Goal: Task Accomplishment & Management: Manage account settings

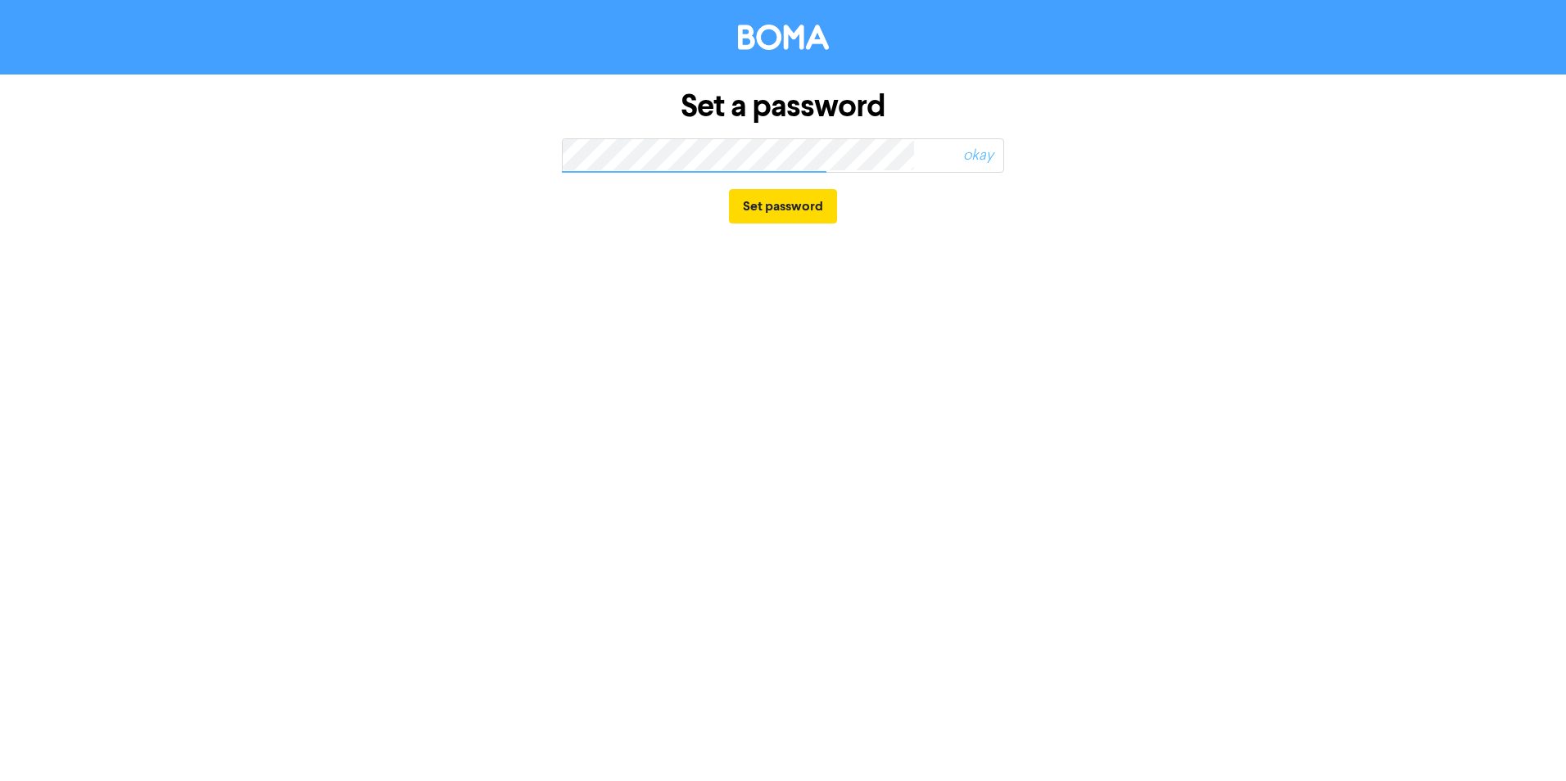
click at [905, 150] on span "okay" at bounding box center [937, 156] width 132 height 38
click at [914, 156] on span "okay" at bounding box center [937, 156] width 132 height 38
click at [802, 206] on button "Set password" at bounding box center [783, 206] width 108 height 34
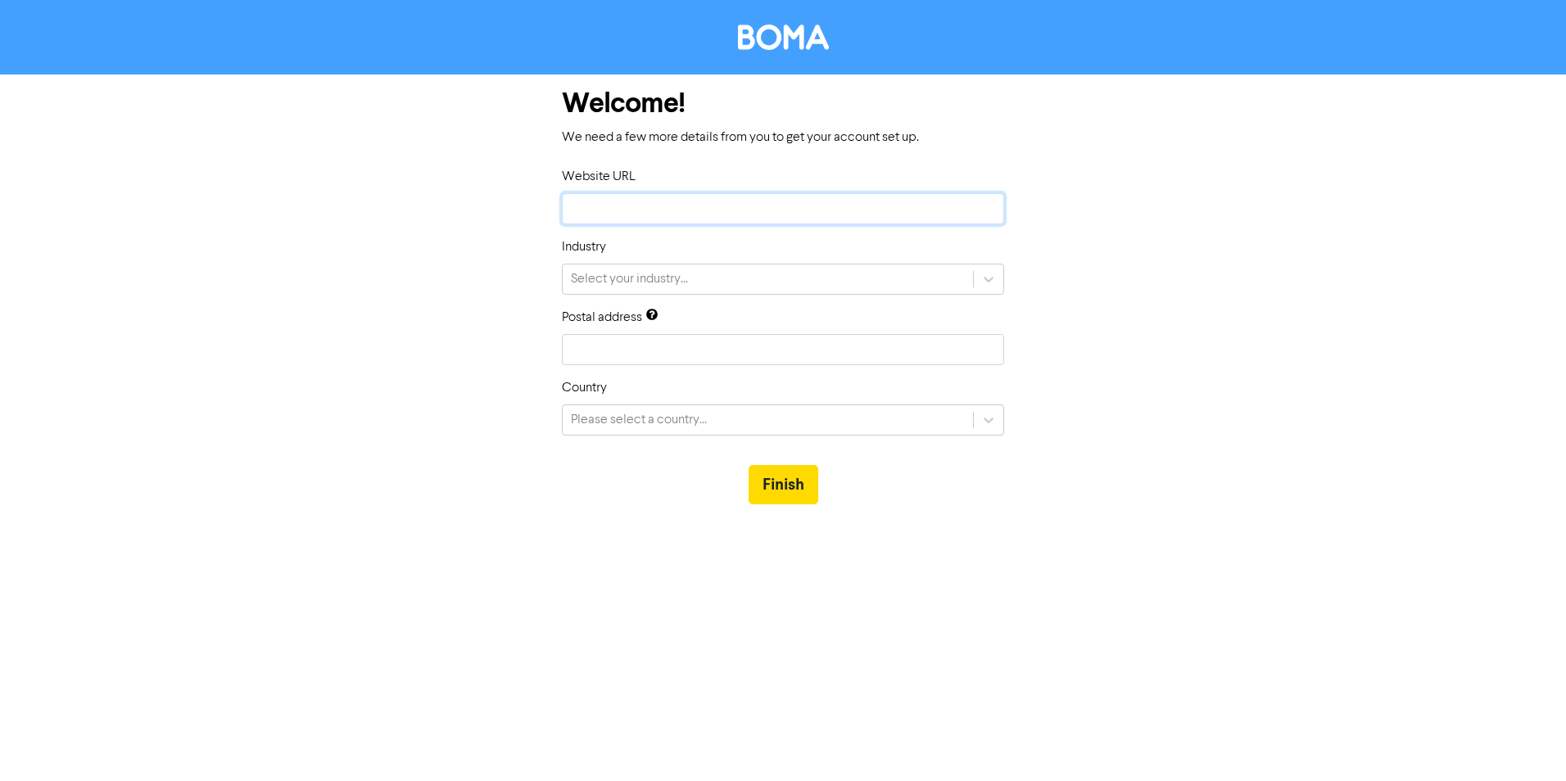
click at [747, 202] on input "text" at bounding box center [783, 208] width 442 height 31
type input "d"
type input "do"
type input "doc"
type input "doct"
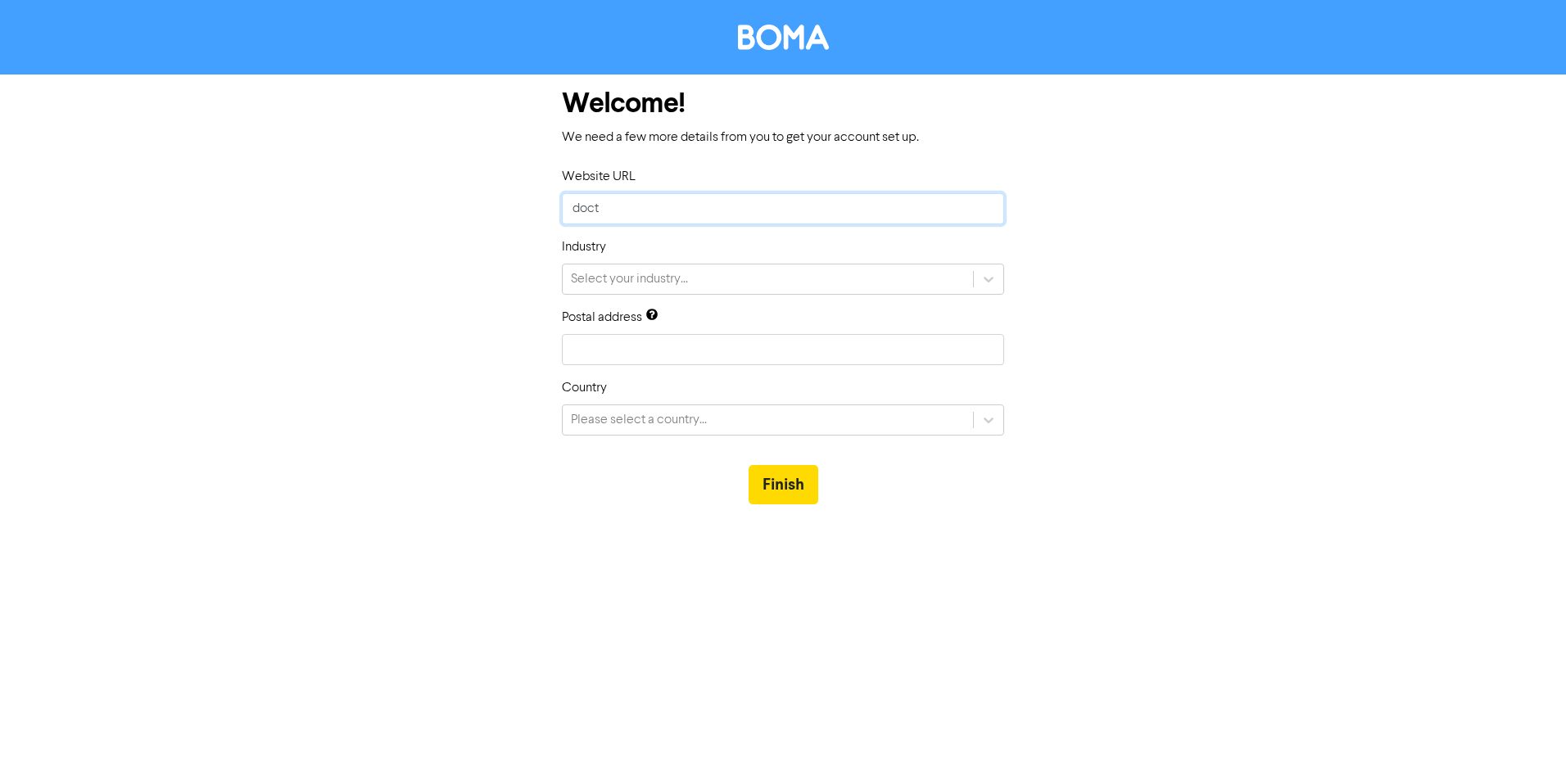
type input "docto"
type input "doctor"
type input "doctorf"
type input "doctorfi"
type input "doctorfin"
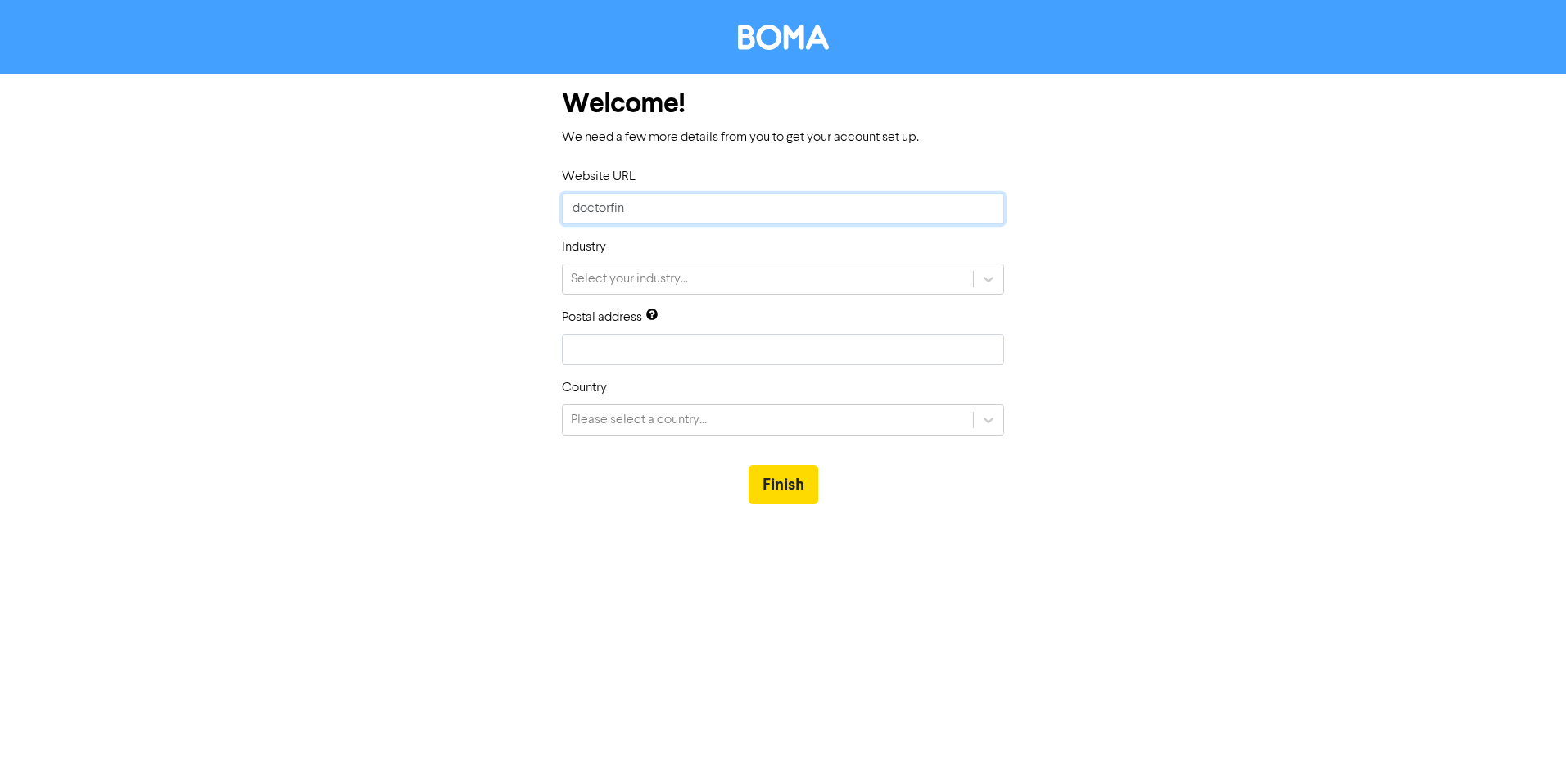
type input "doctorfina"
type input "doctorfinan"
type input "doctorfinanc"
type input "doctorfinanci"
type input "doctorfinancia"
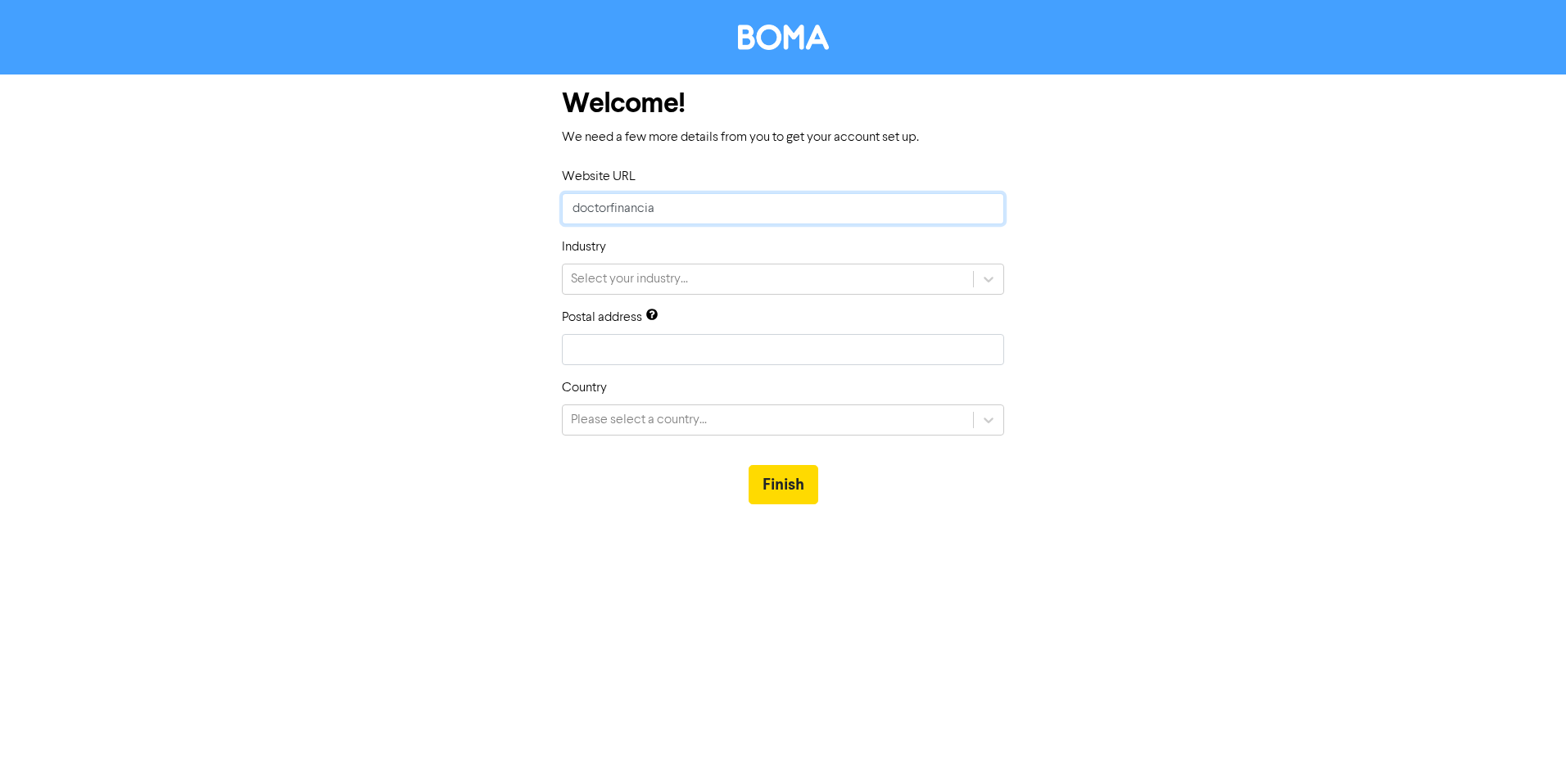
type input "doctorfinancial"
type input "doctorfinancials"
type input "doctorfinancials."
type input "doctorfinancials.c"
type input "[DOMAIN_NAME]"
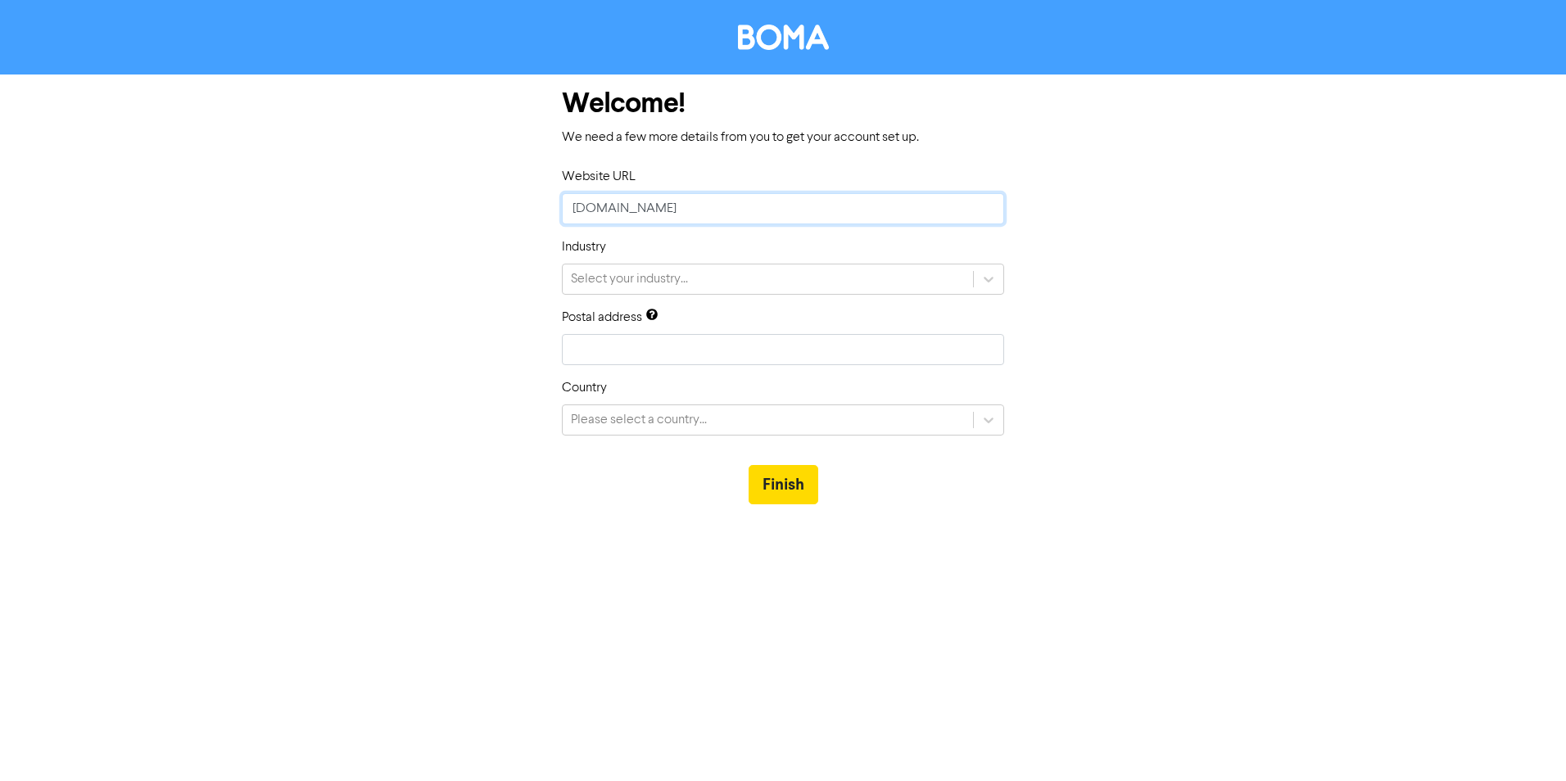
type input "[DOMAIN_NAME]."
type input "doctorfinancials.co.n"
type input "[DOMAIN_NAME]"
type input "a"
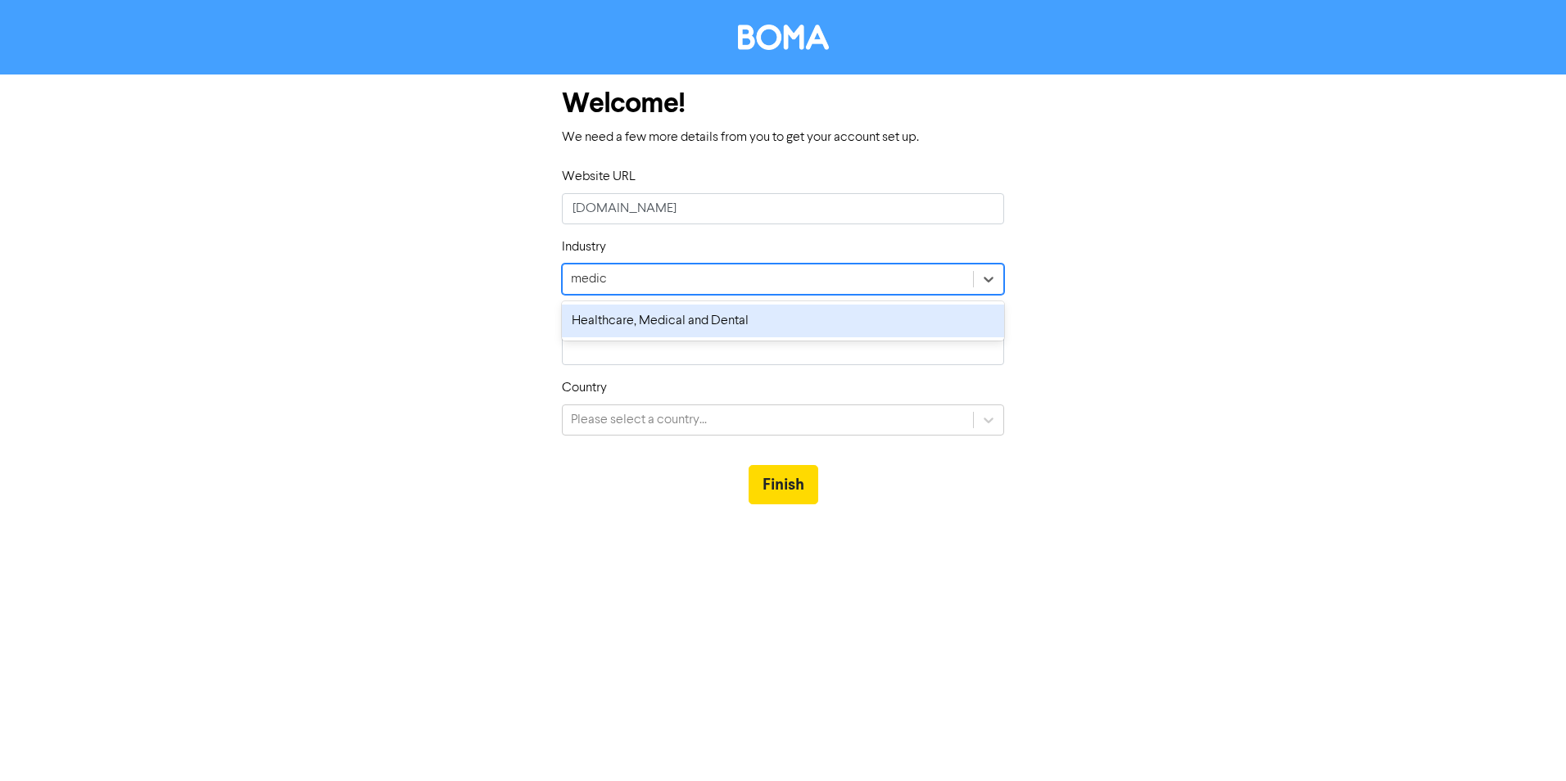
type input "medica"
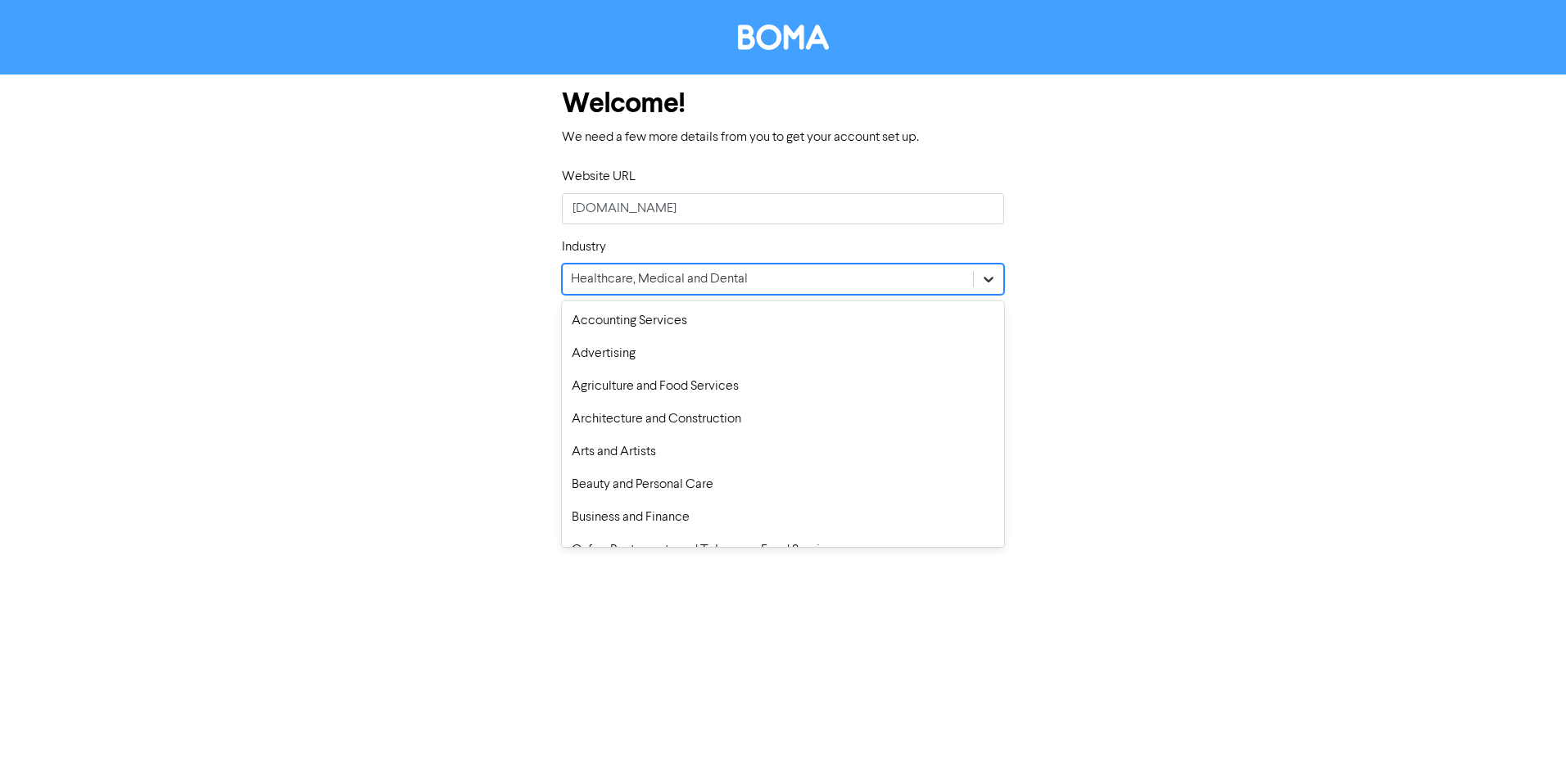
click at [994, 274] on icon at bounding box center [988, 279] width 16 height 16
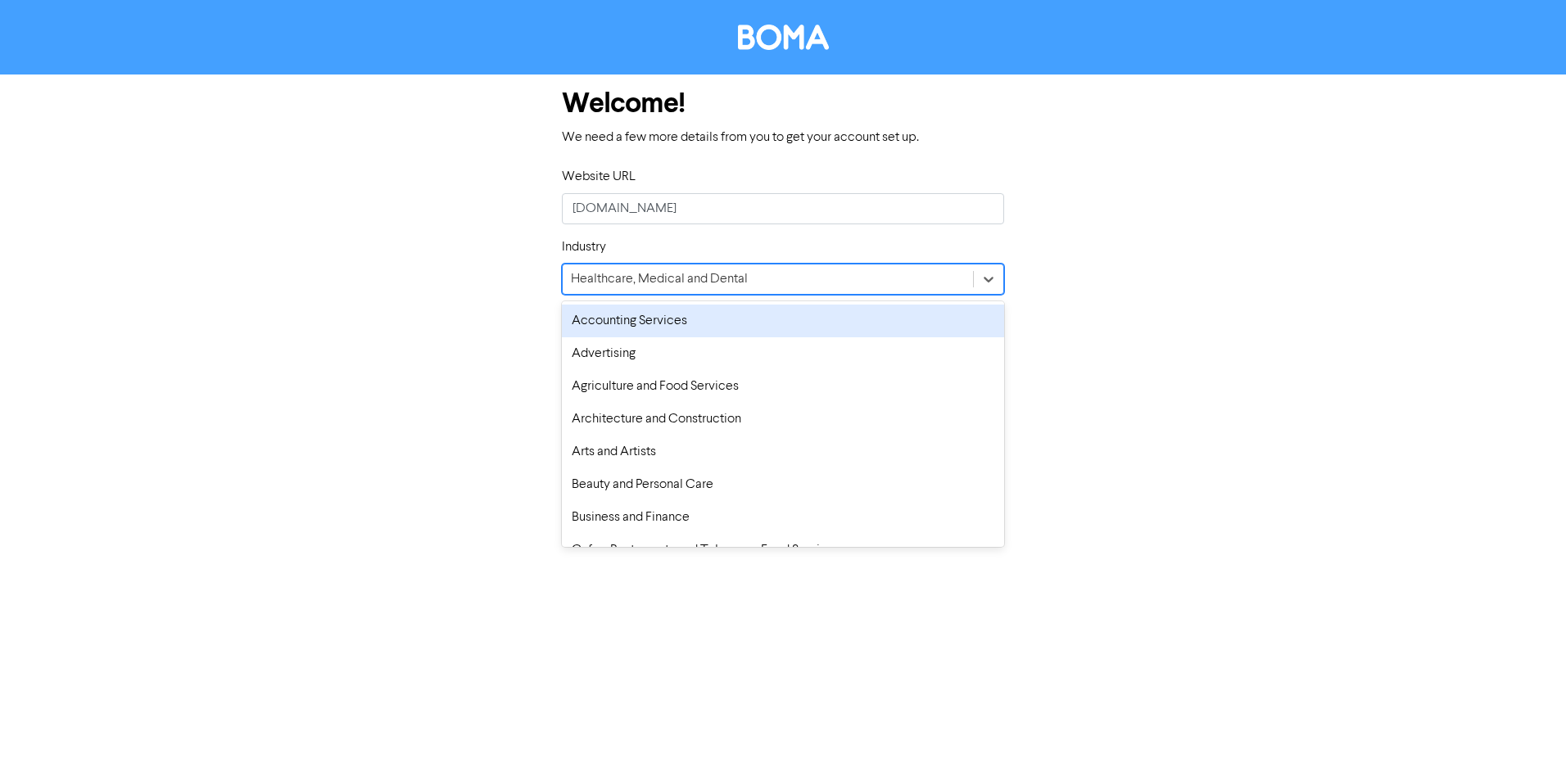
click at [700, 318] on div "Accounting Services" at bounding box center [783, 321] width 442 height 33
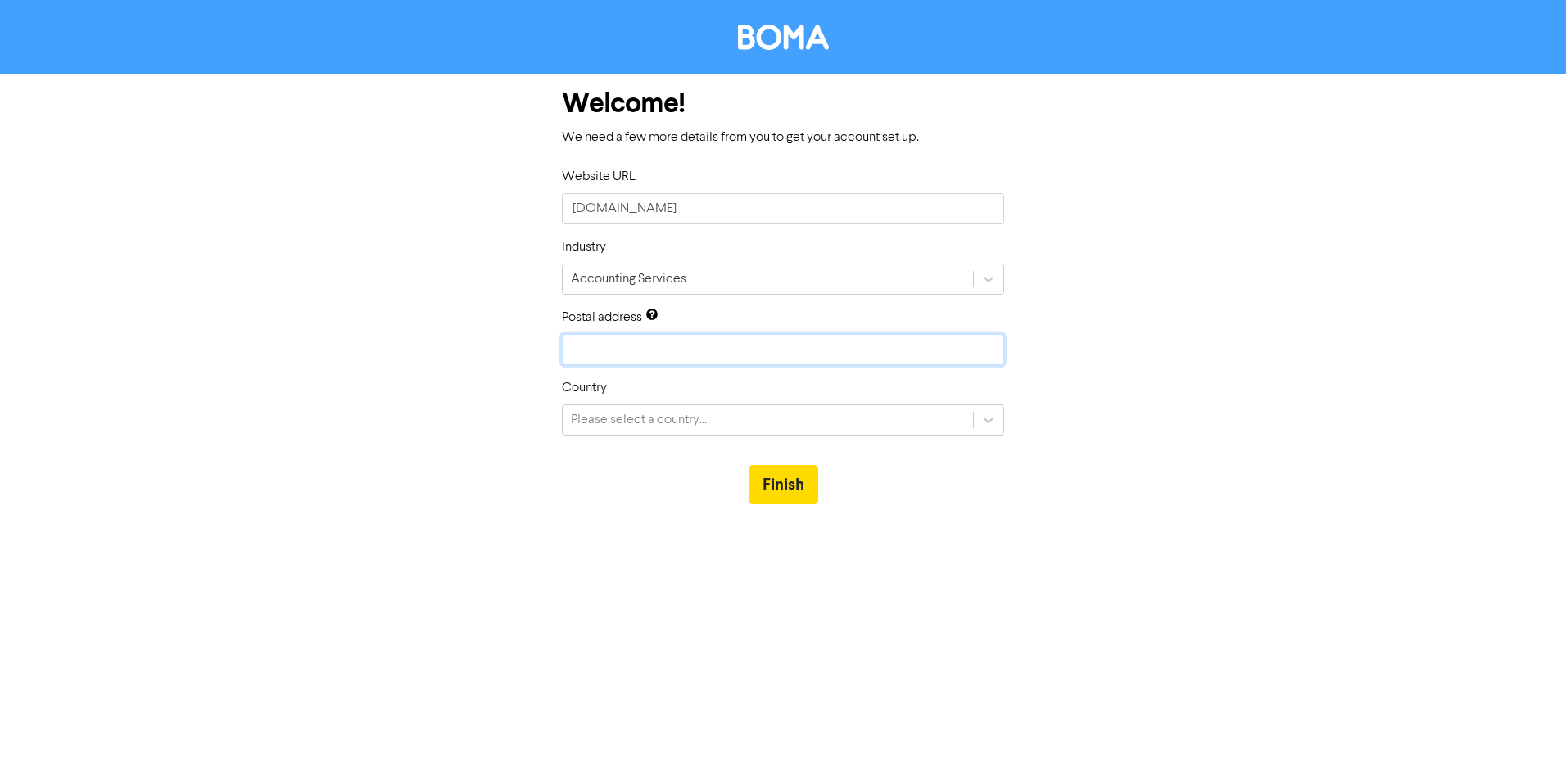
click at [684, 343] on input "text" at bounding box center [783, 349] width 442 height 31
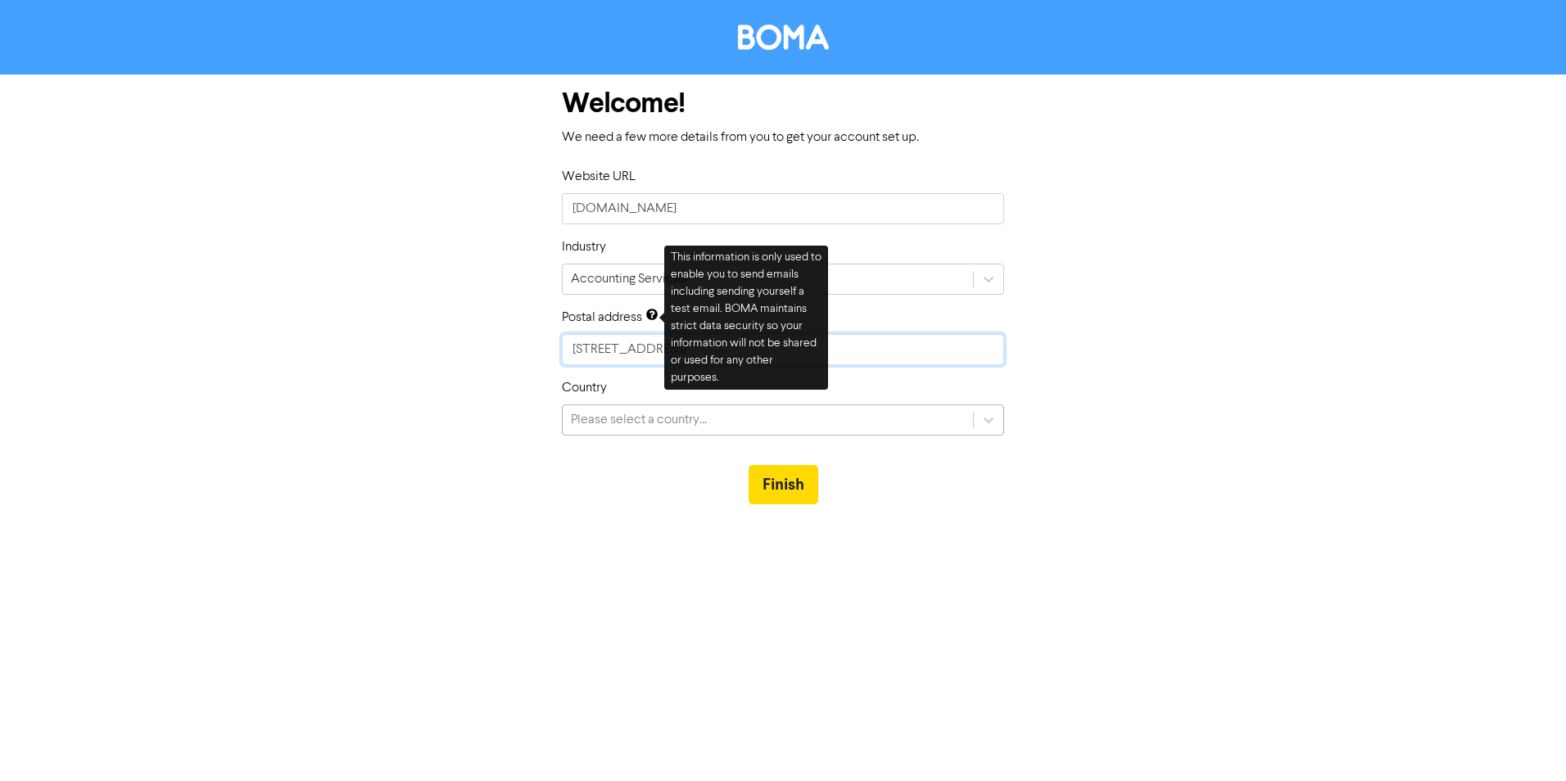
type input "[STREET_ADDRESS]"
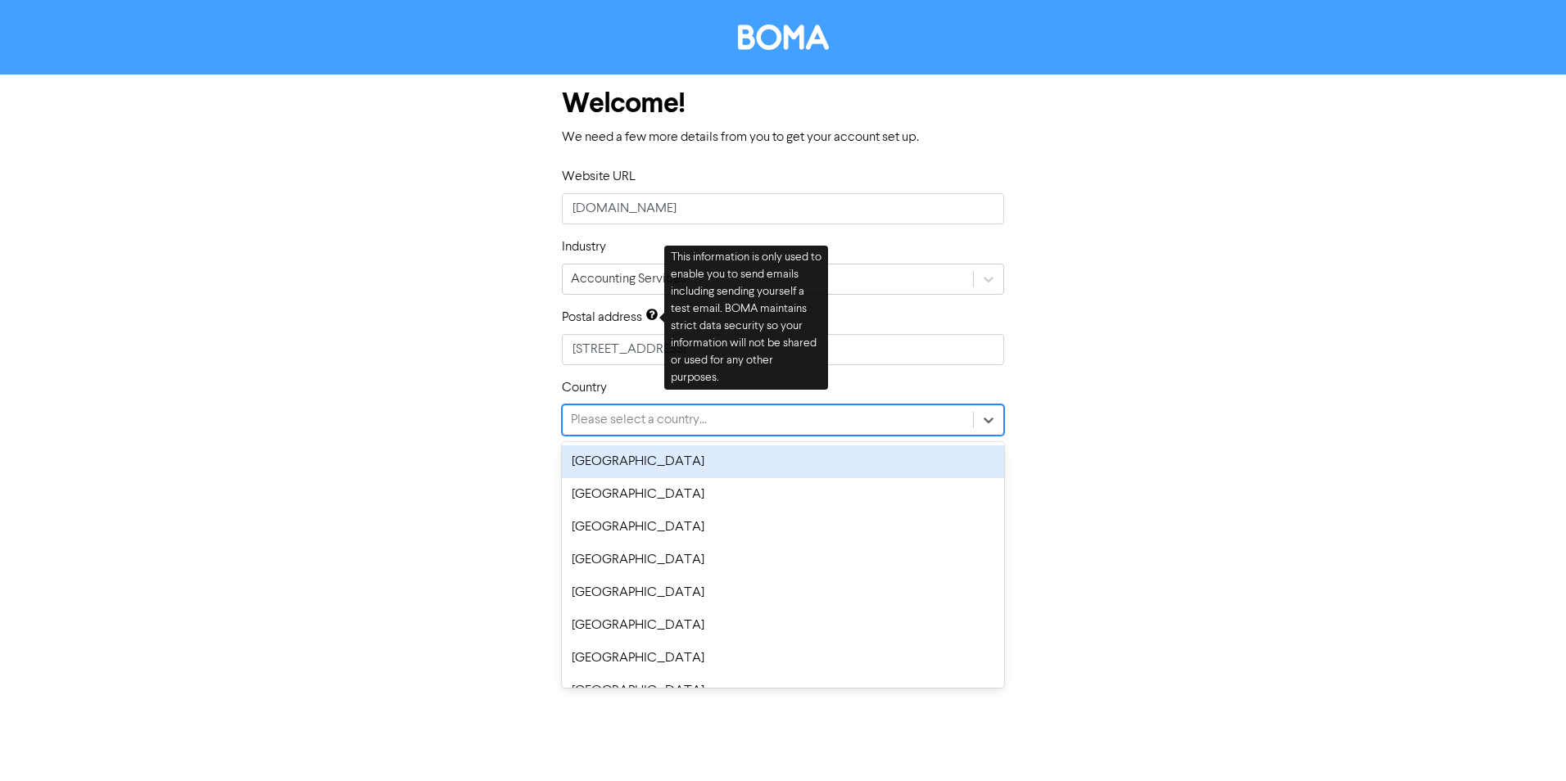
click at [664, 418] on div "Please select a country..." at bounding box center [639, 420] width 136 height 20
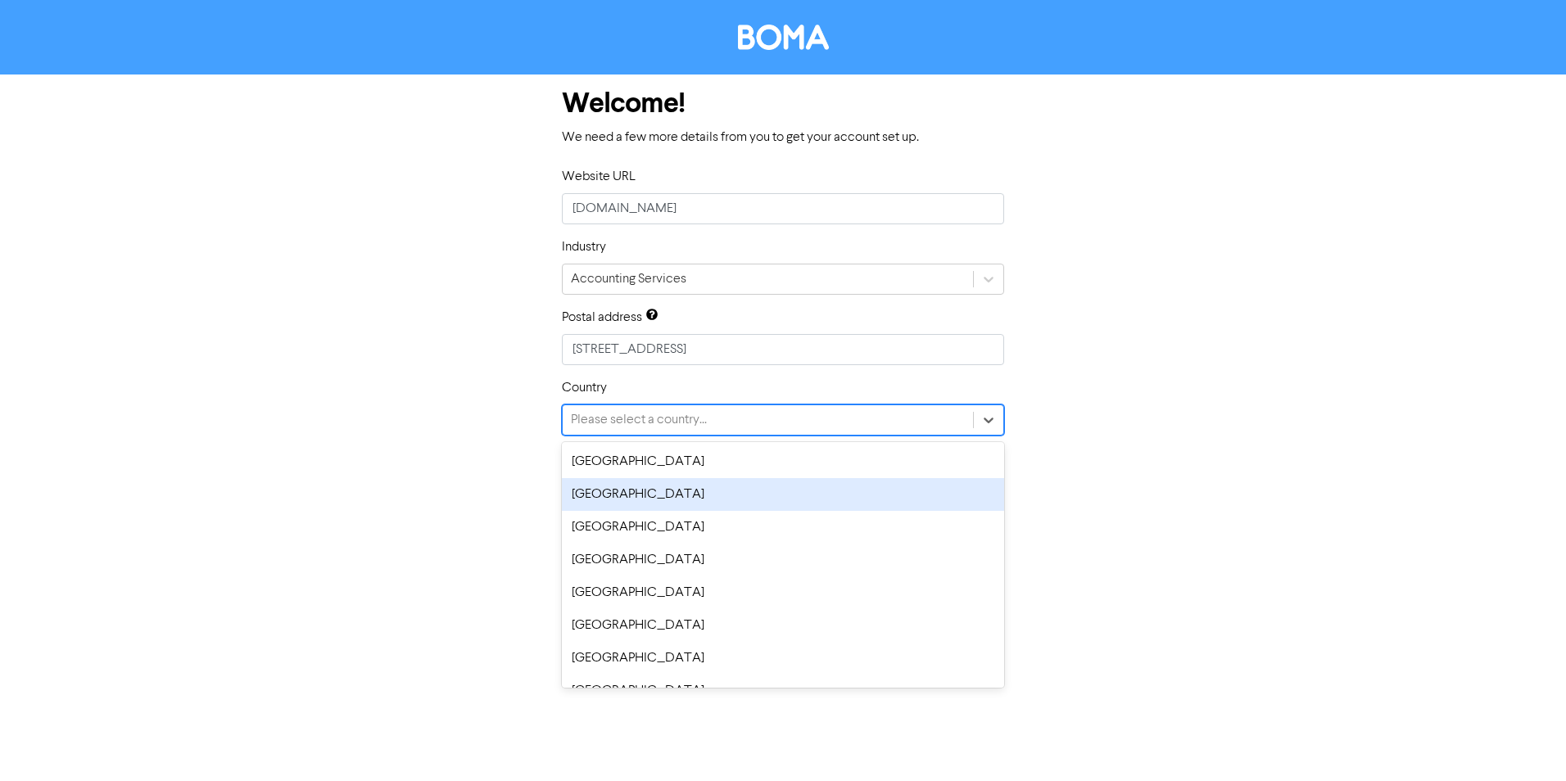
click at [673, 495] on div "[GEOGRAPHIC_DATA]" at bounding box center [783, 494] width 442 height 33
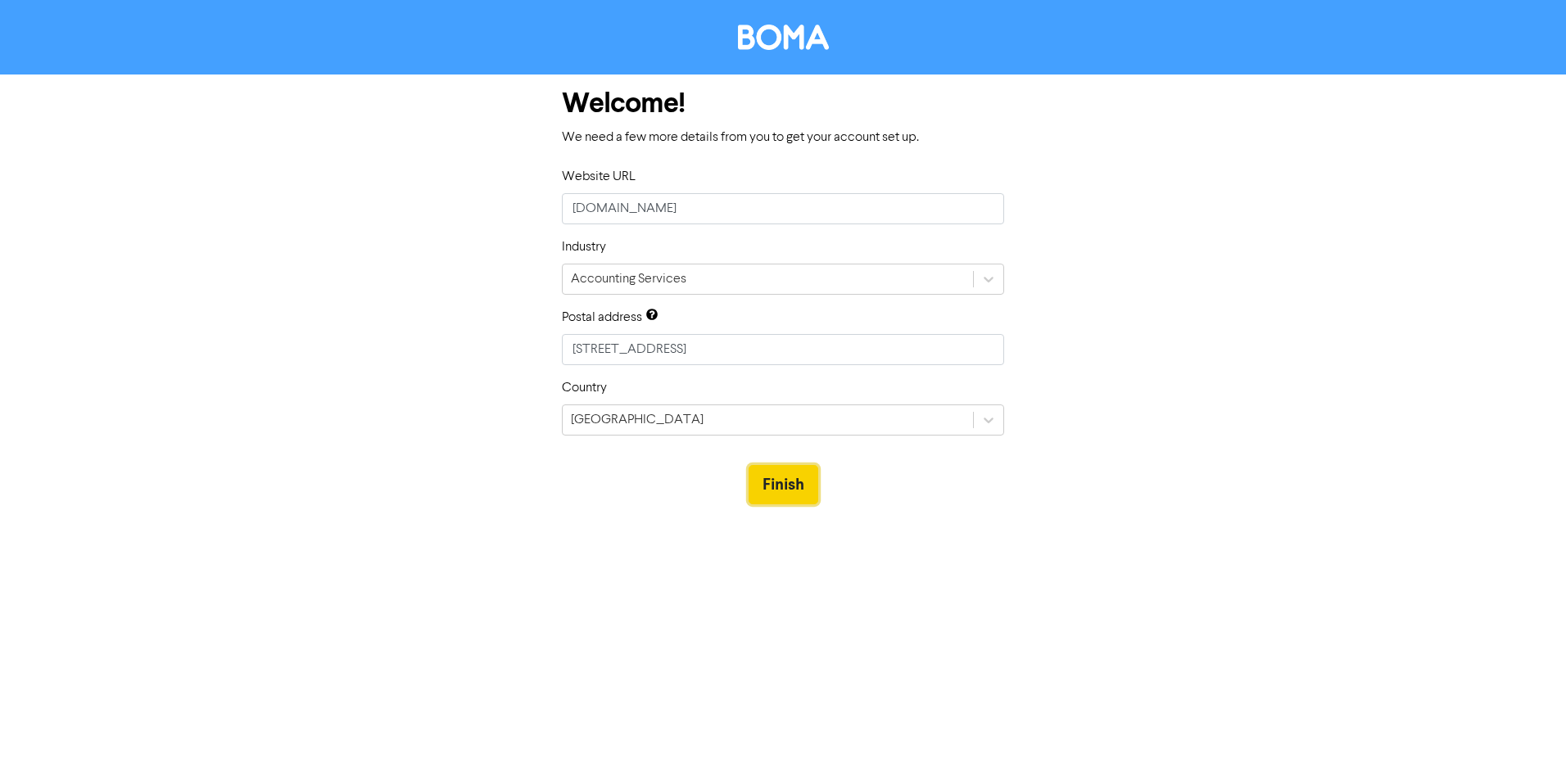
click at [776, 482] on button "Finish" at bounding box center [783, 484] width 70 height 39
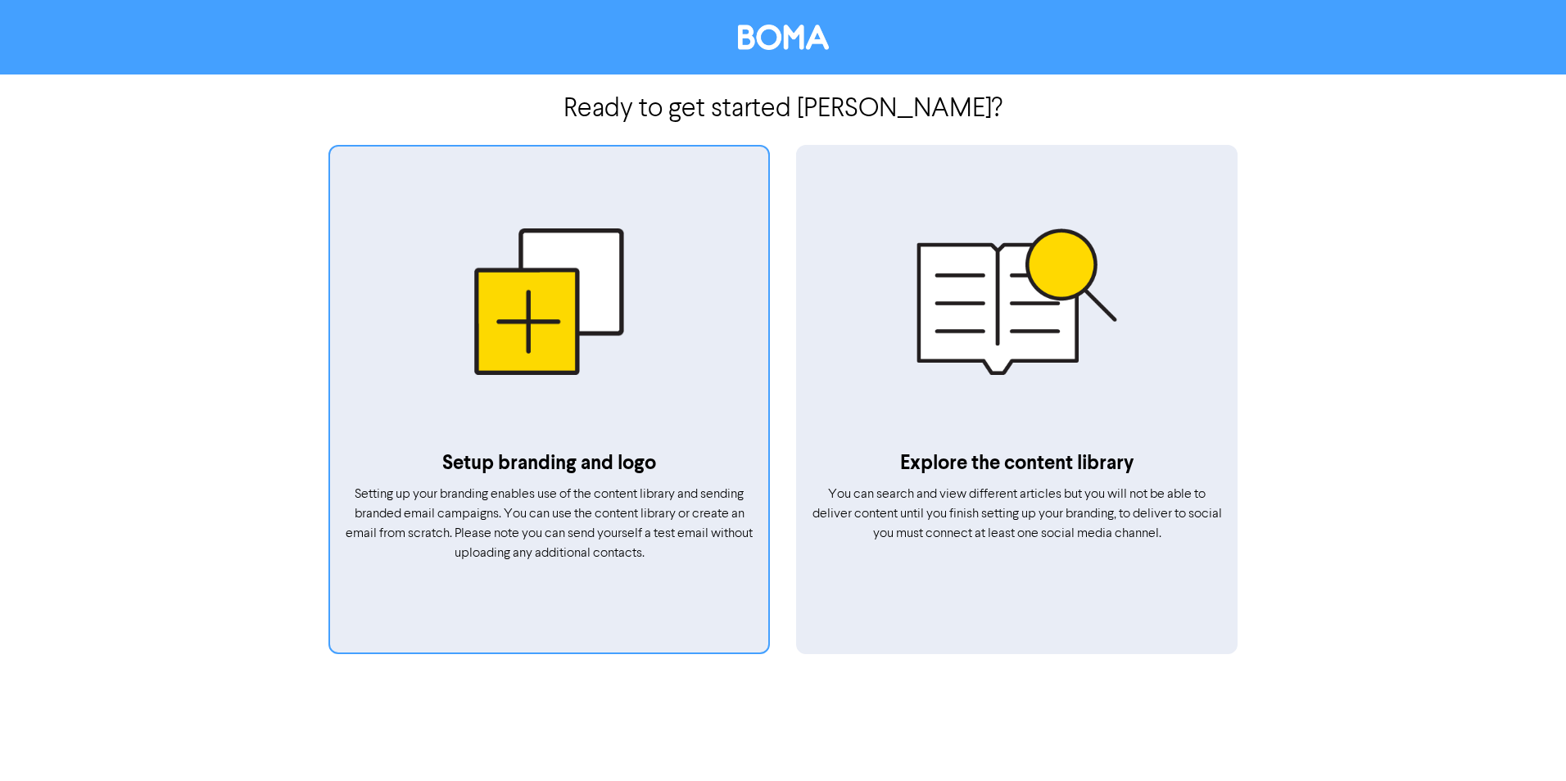
click at [564, 316] on div at bounding box center [549, 302] width 438 height 293
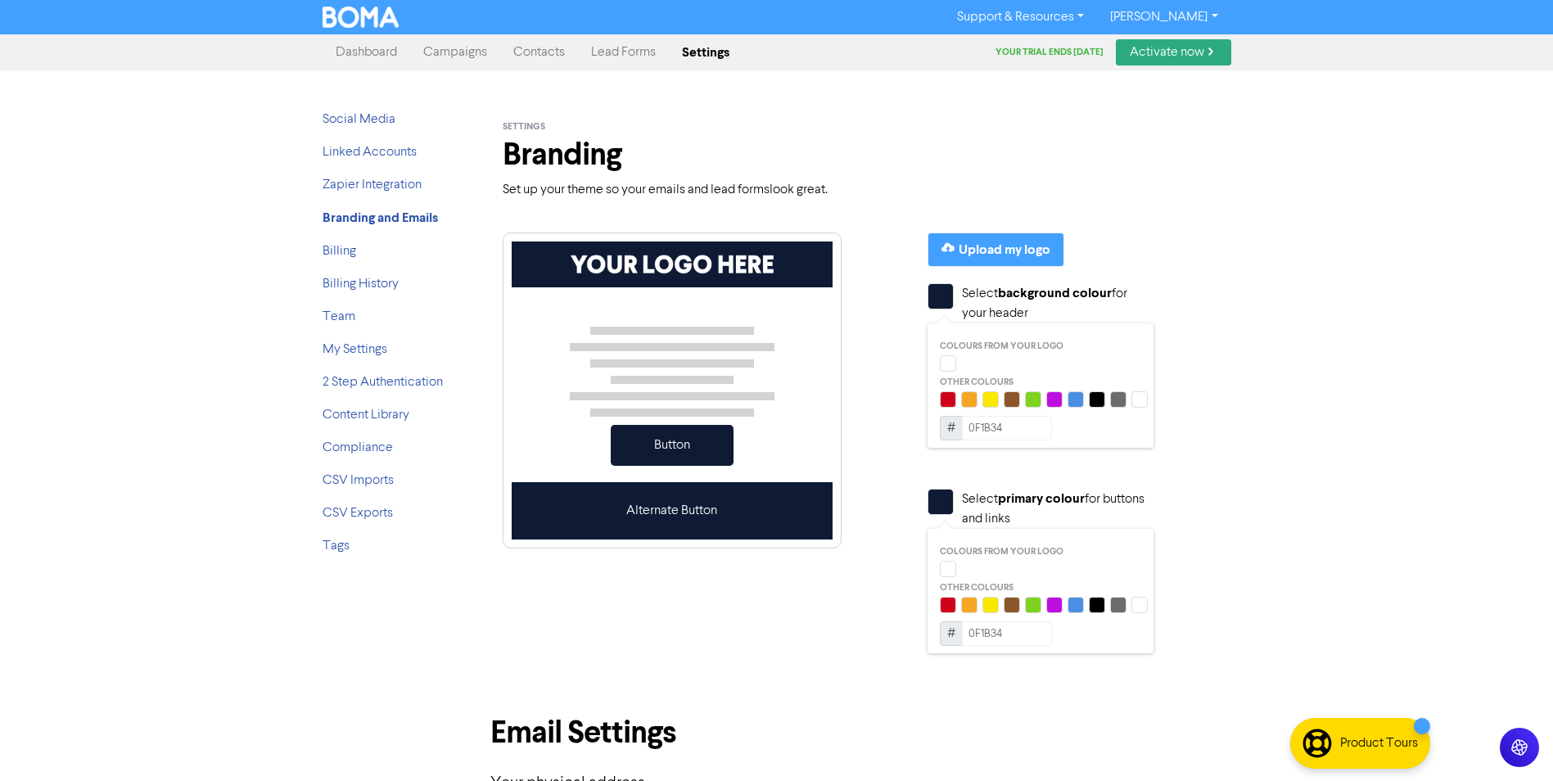
click at [1120, 395] on div at bounding box center [1118, 399] width 16 height 16
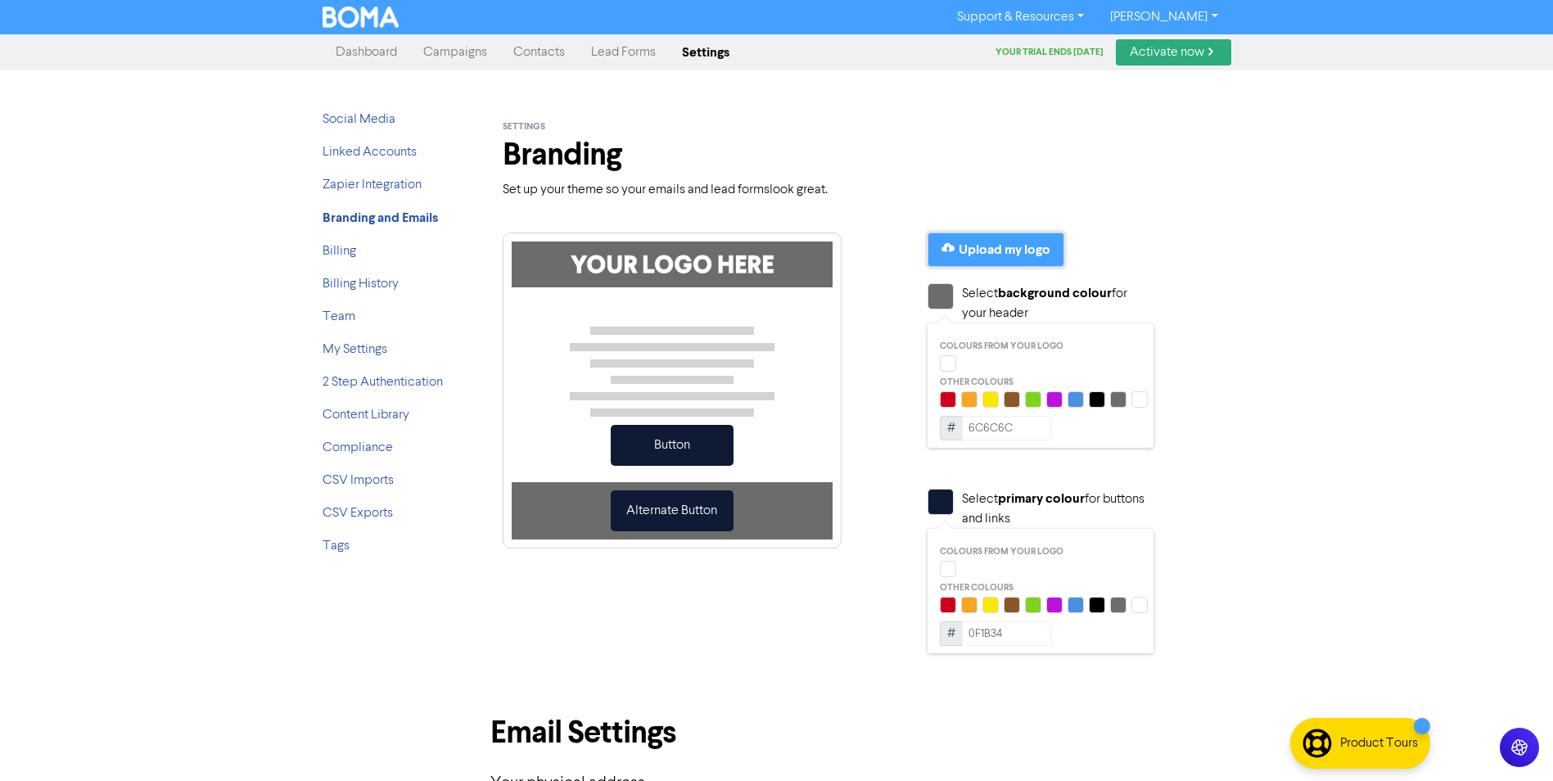
click at [1003, 251] on div "Upload my logo" at bounding box center [1005, 250] width 92 height 20
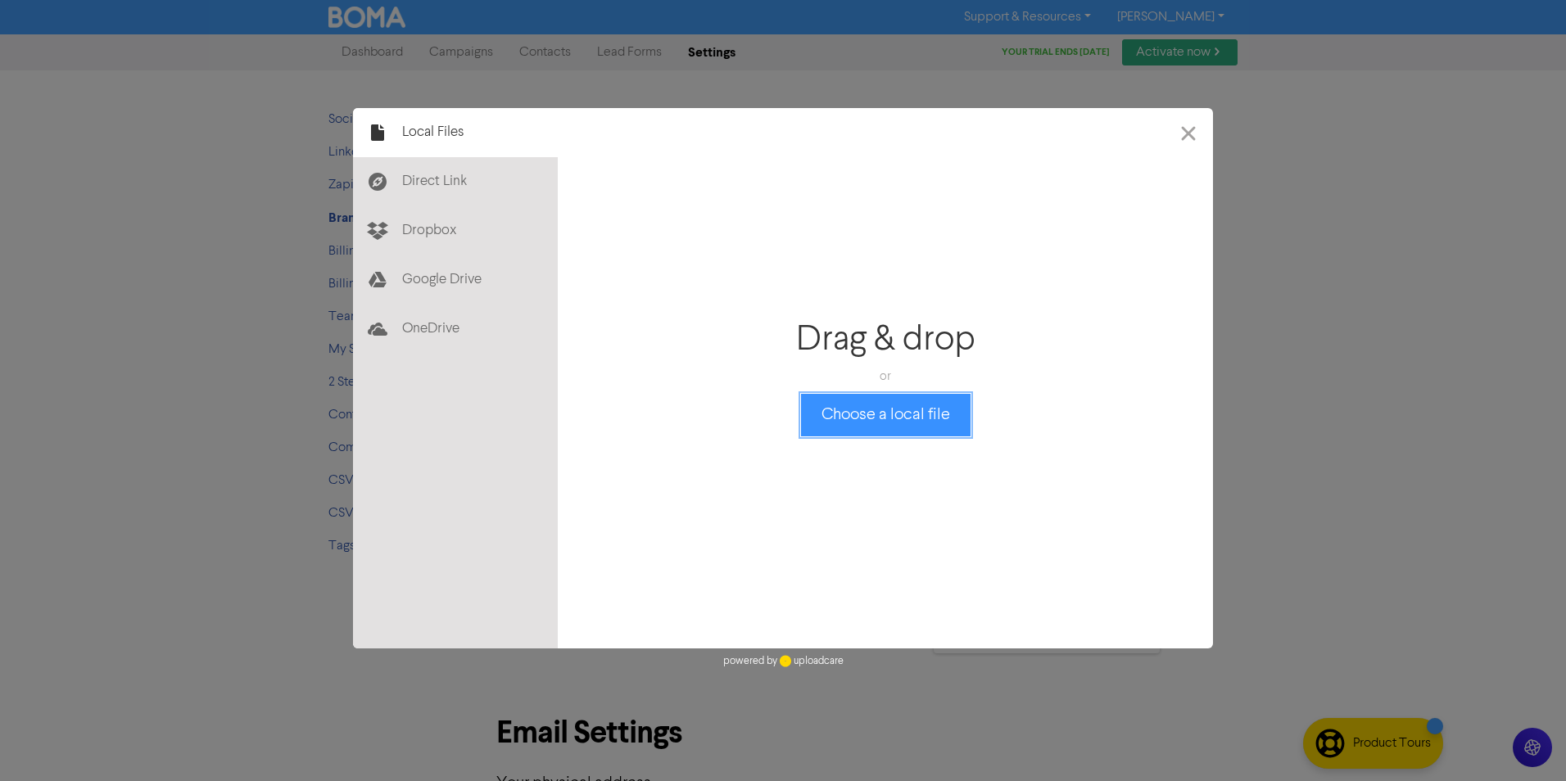
click at [897, 412] on button "Choose a local file" at bounding box center [885, 415] width 169 height 43
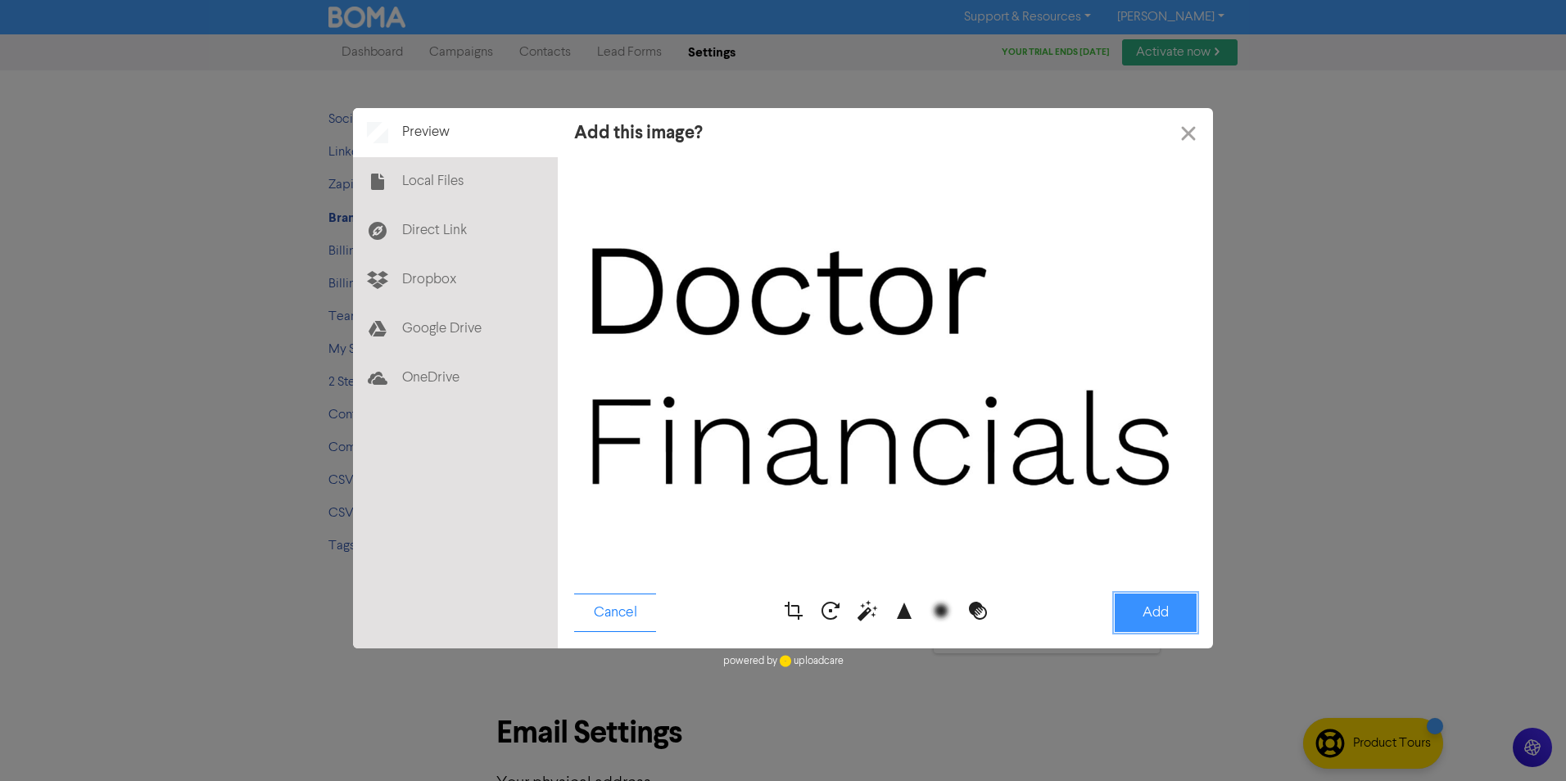
click at [1152, 608] on button "Add" at bounding box center [1155, 613] width 82 height 38
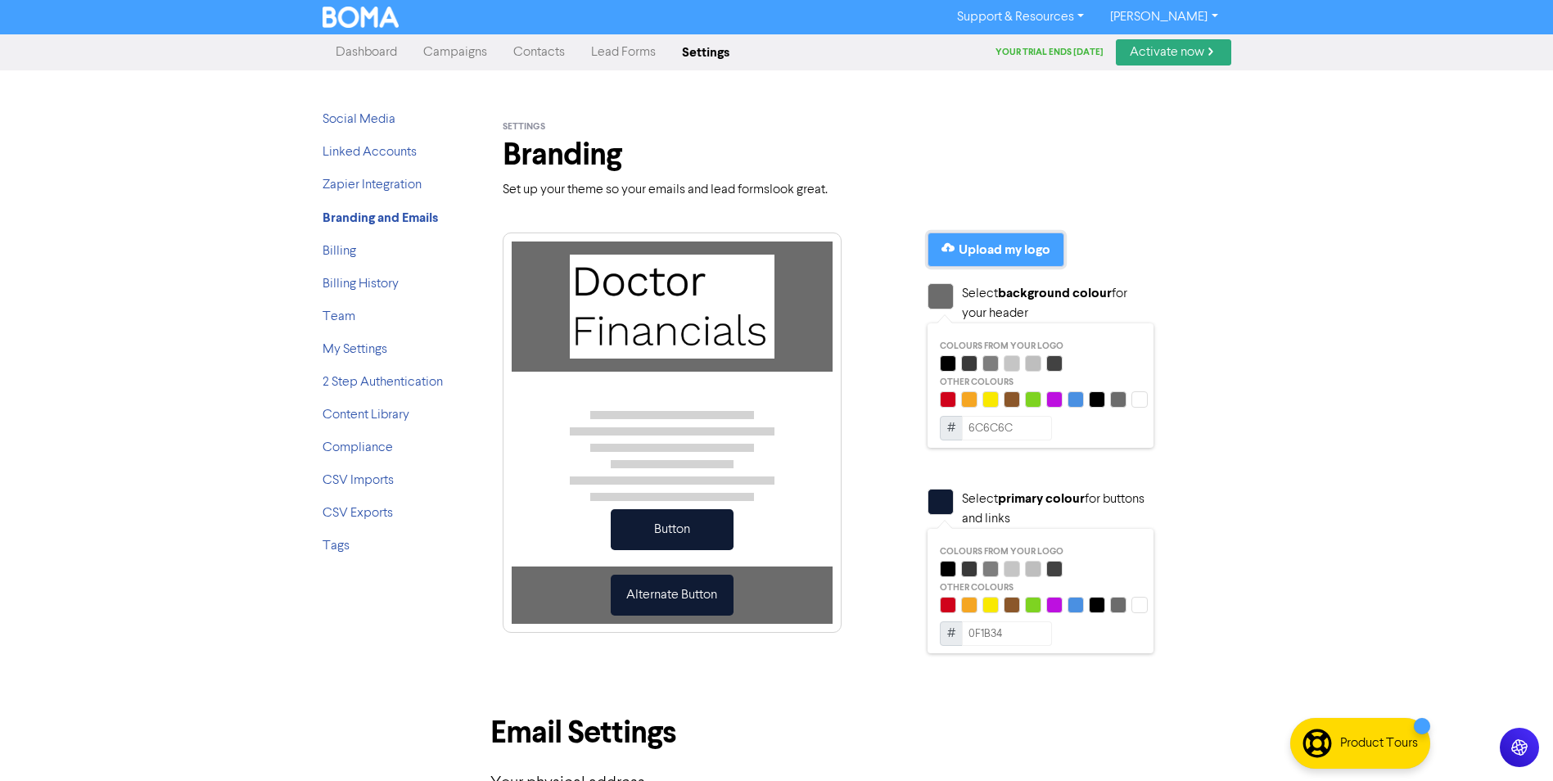
click at [984, 243] on div "Upload my logo" at bounding box center [1005, 250] width 92 height 20
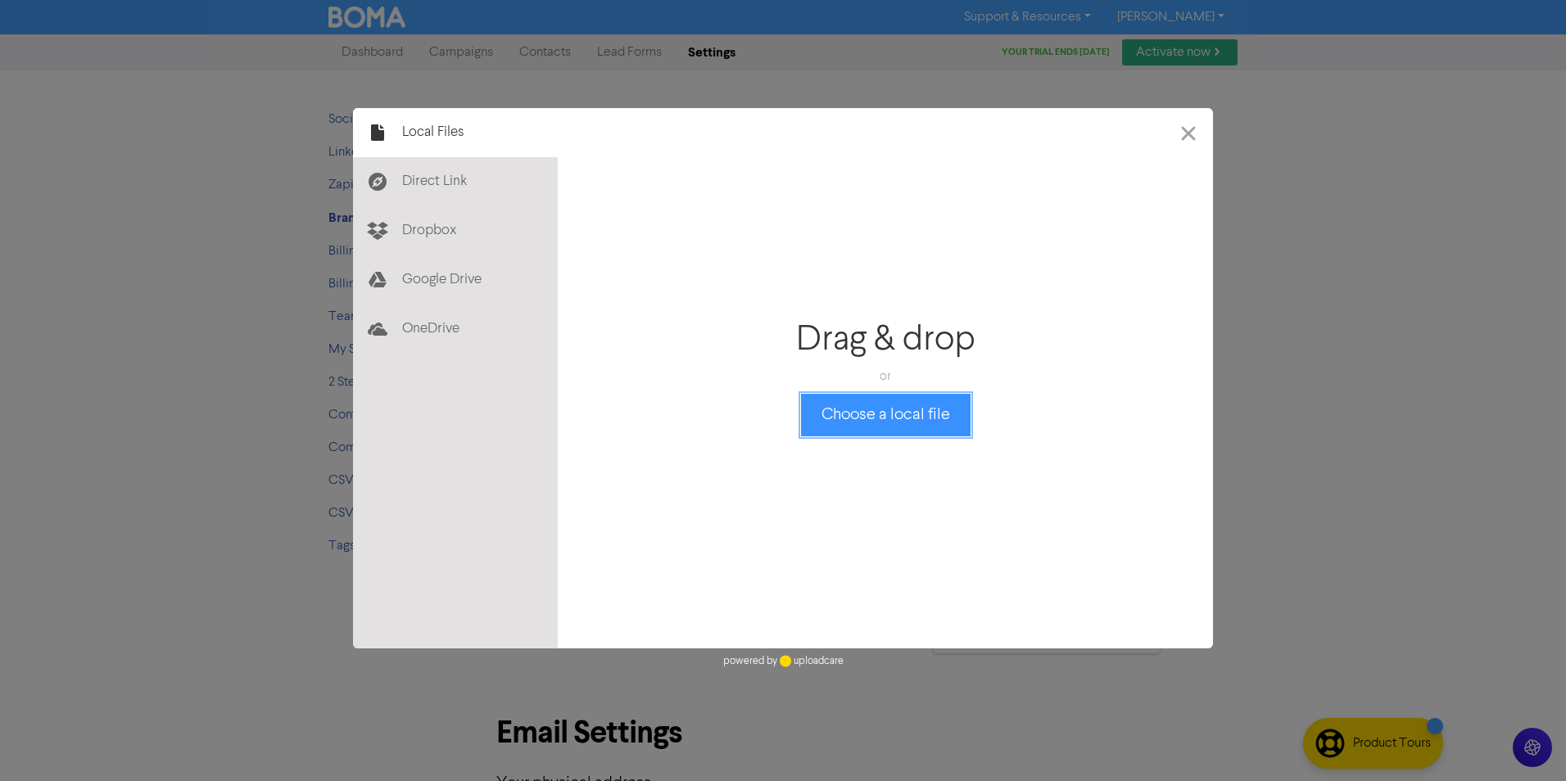
click at [883, 422] on button "Choose a local file" at bounding box center [885, 415] width 169 height 43
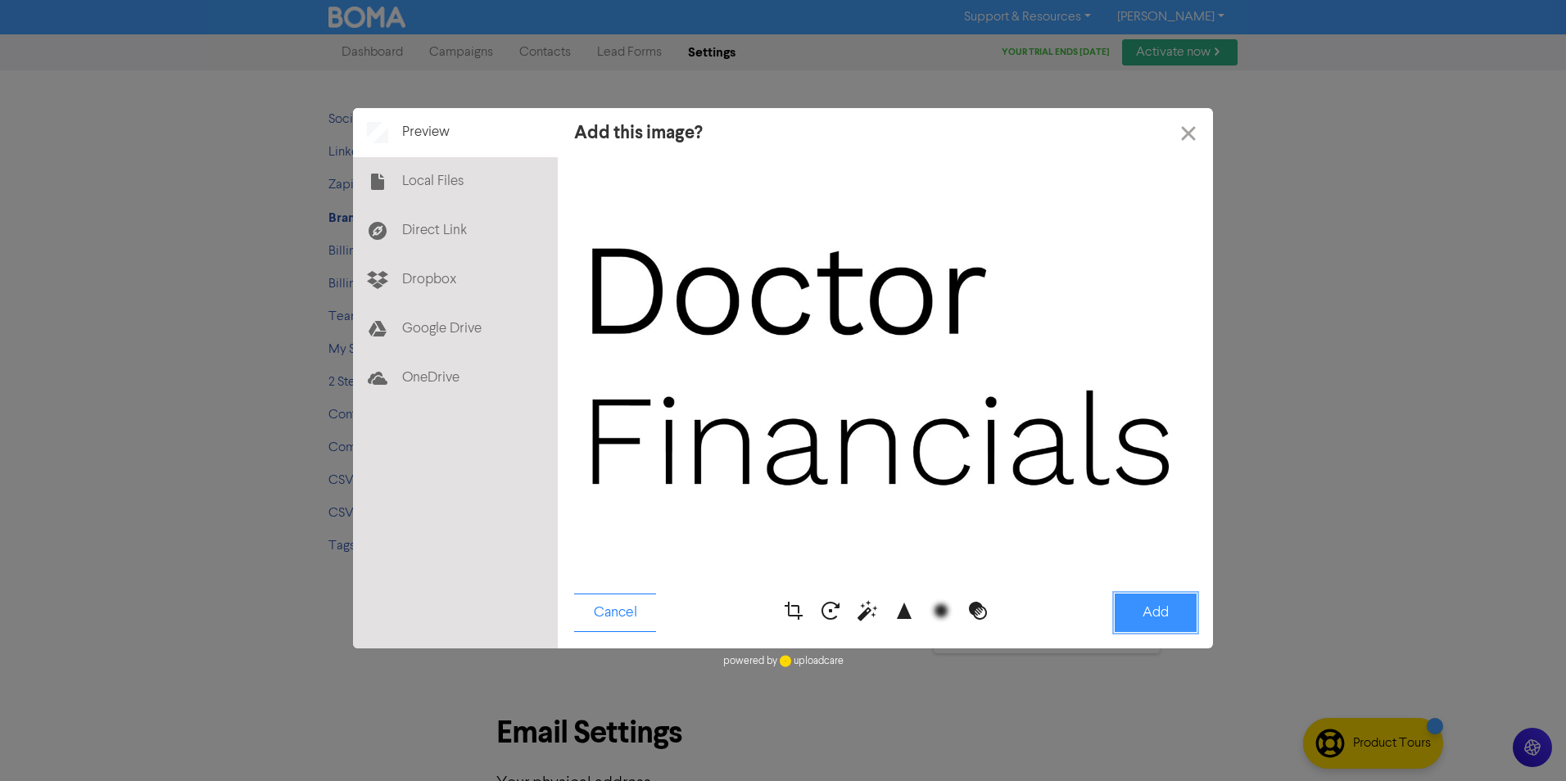
click at [1143, 613] on button "Add" at bounding box center [1155, 613] width 82 height 38
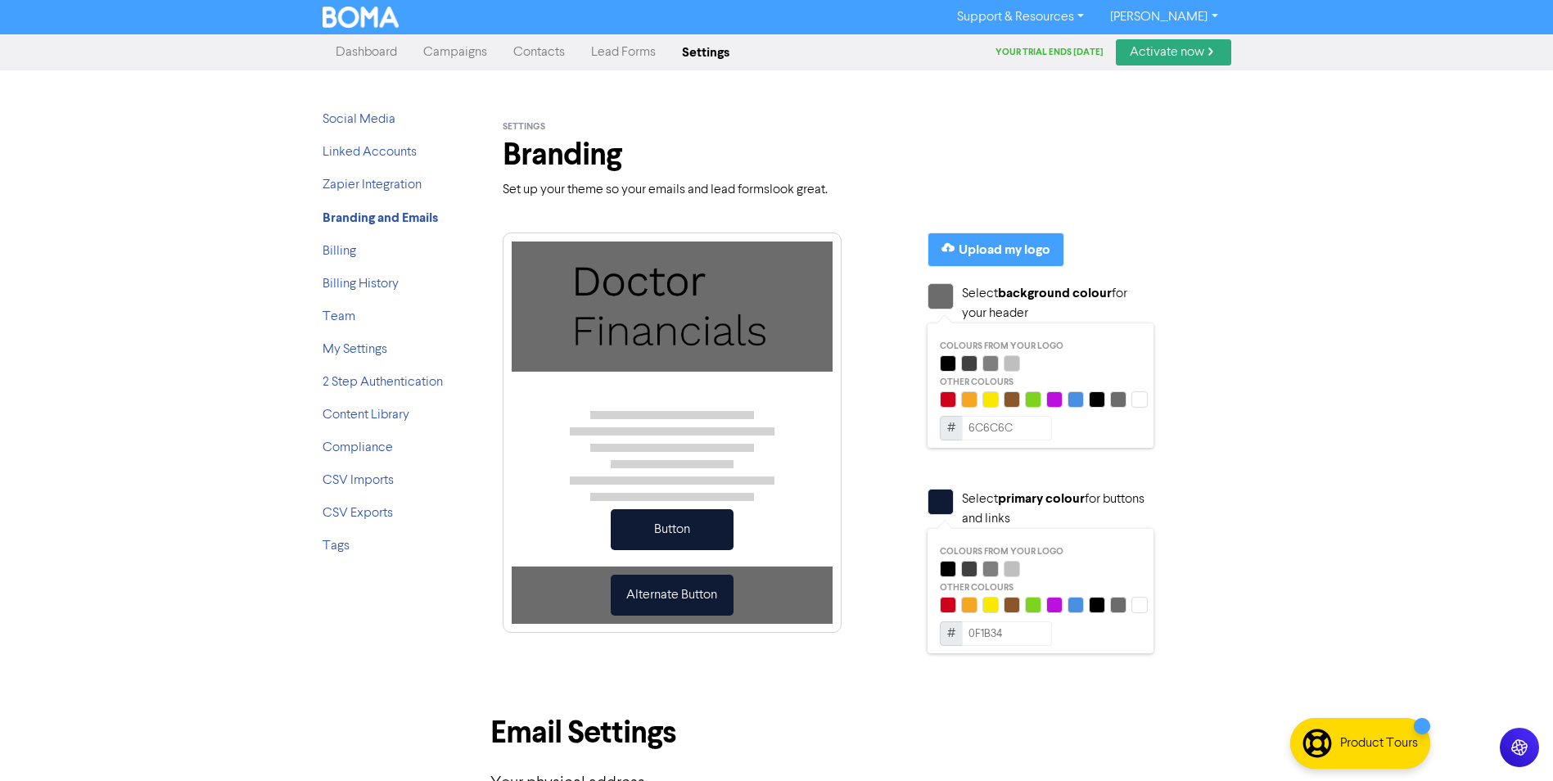
click at [1140, 397] on div at bounding box center [1140, 399] width 16 height 16
type input "FFFFFF"
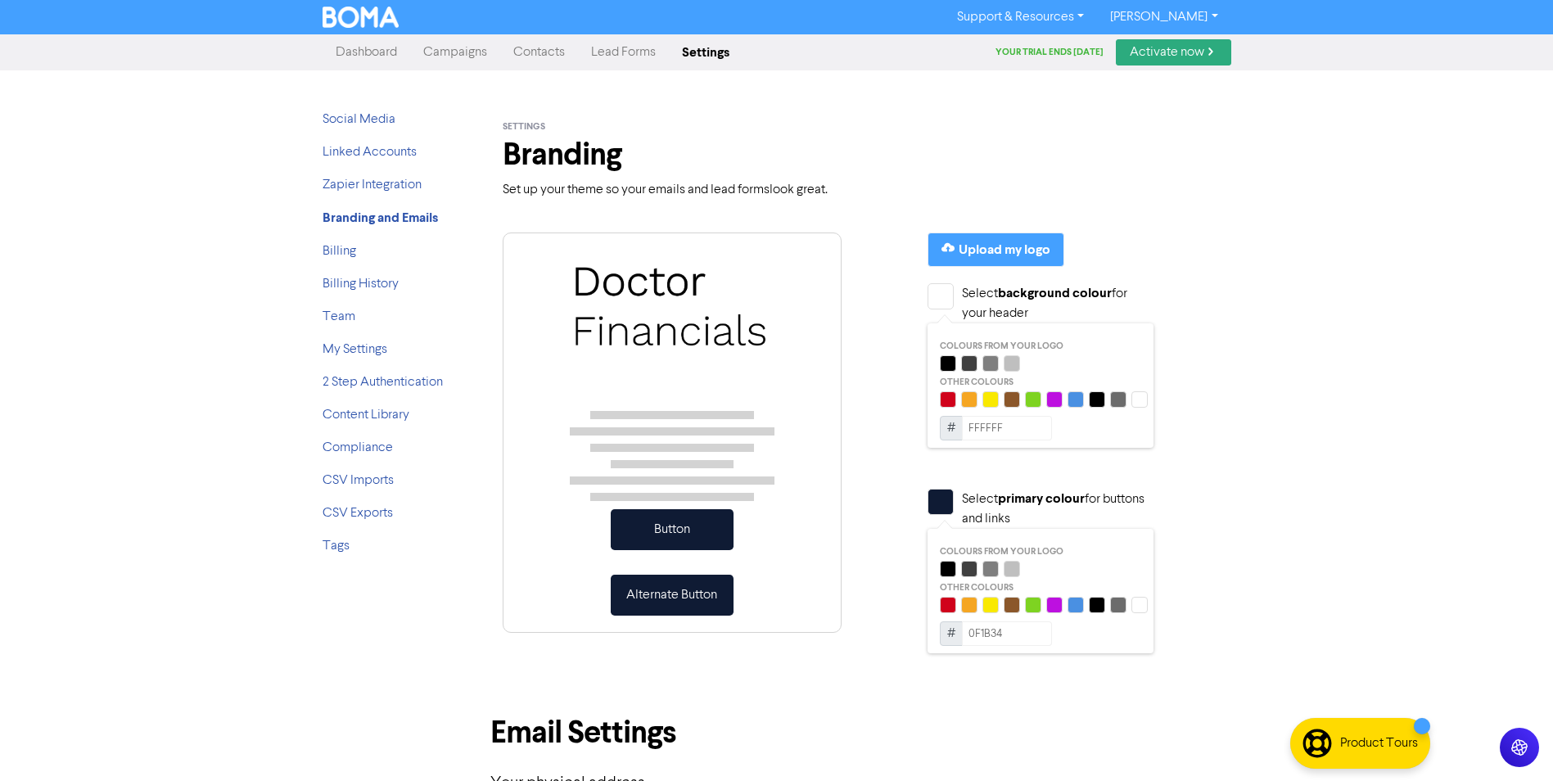
click at [947, 570] on div at bounding box center [948, 569] width 16 height 16
type input "000000"
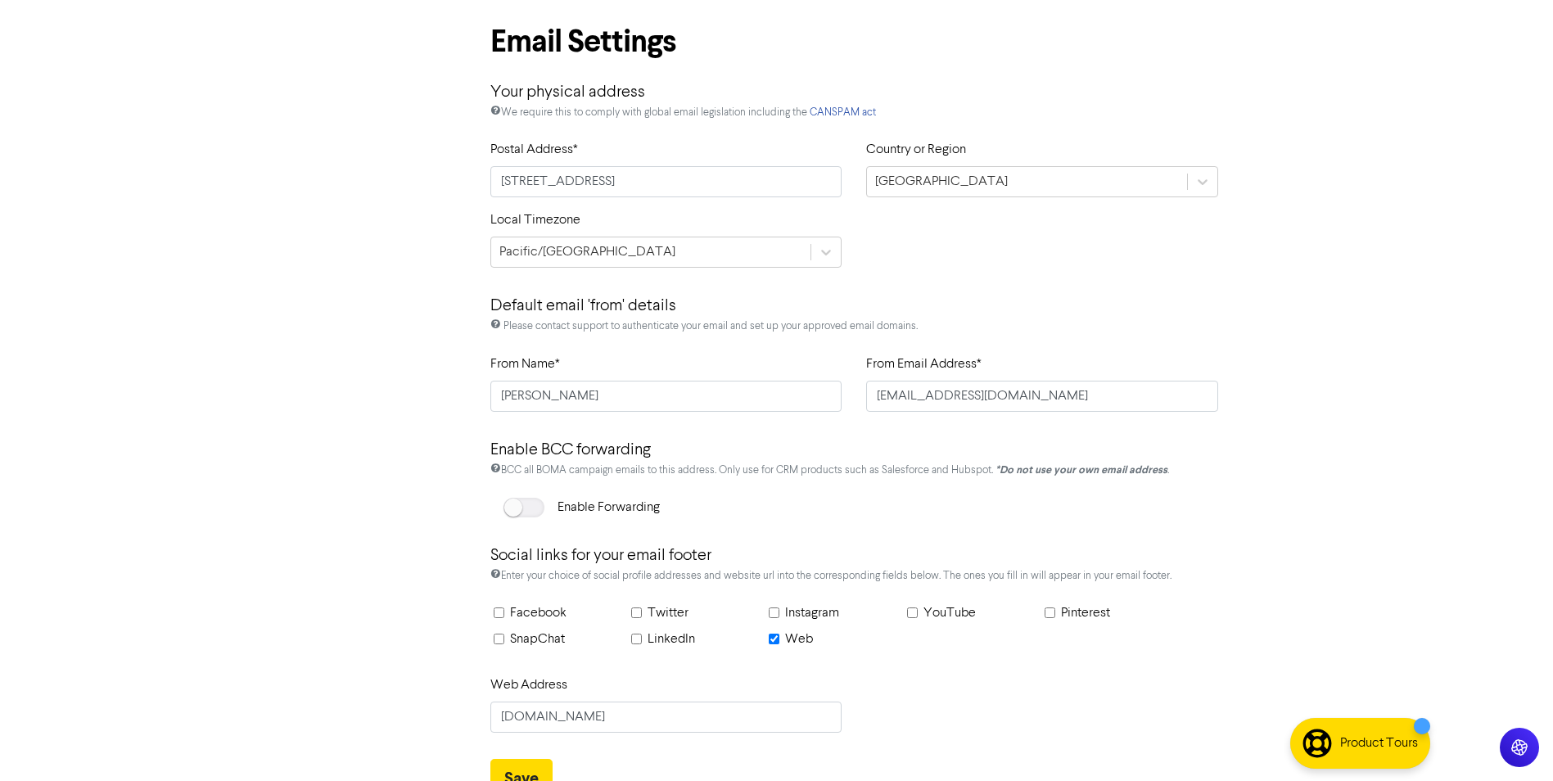
scroll to position [708, 0]
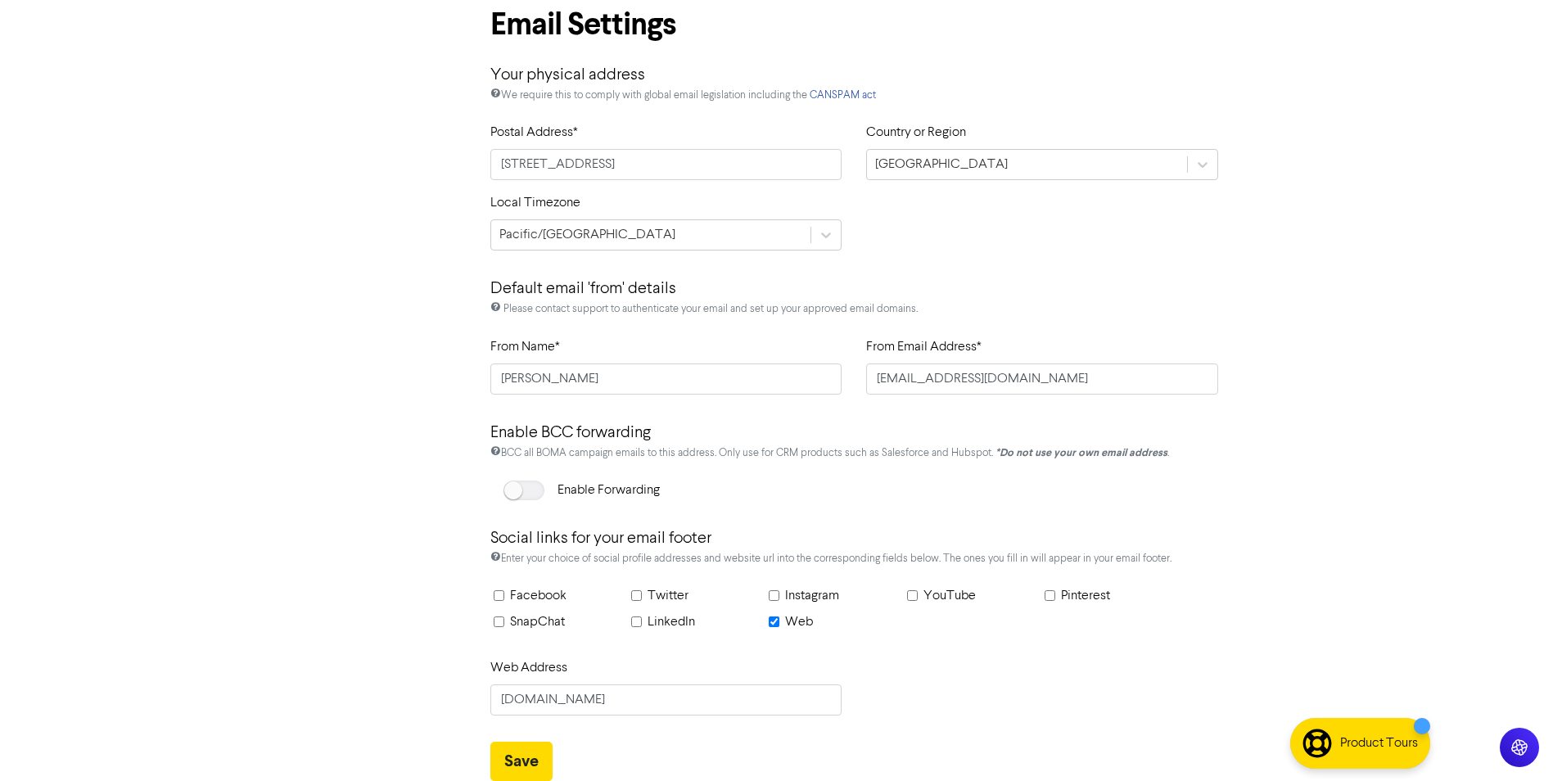
click at [636, 619] on input "LinkedIn" at bounding box center [636, 622] width 11 height 11
checkbox input "true"
click at [677, 697] on input "text" at bounding box center [743, 700] width 198 height 31
paste input "in/doctorfinancials/"
type input "in/doctorfinancials/"
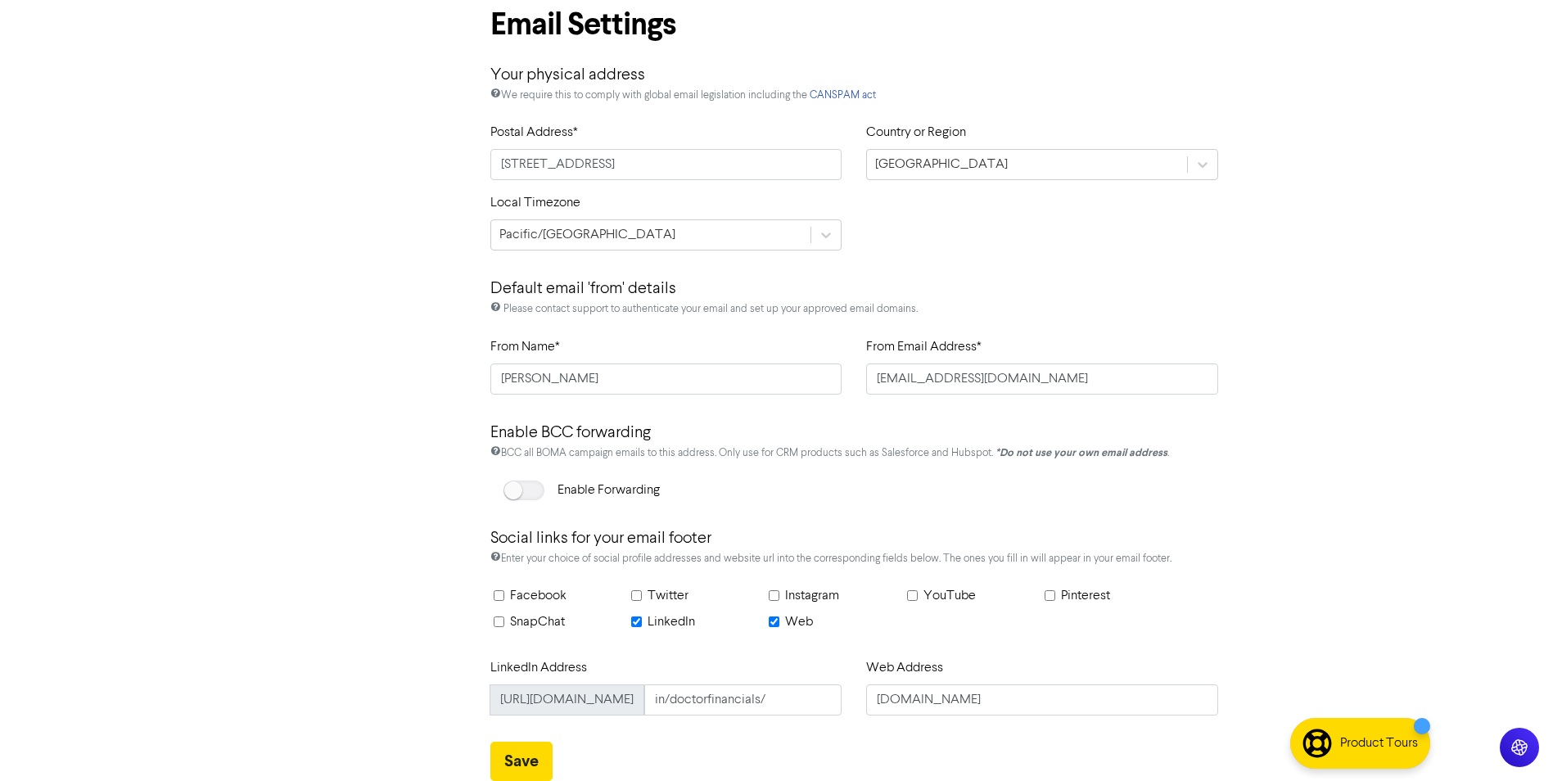
click at [494, 758] on button "Save" at bounding box center [521, 761] width 62 height 39
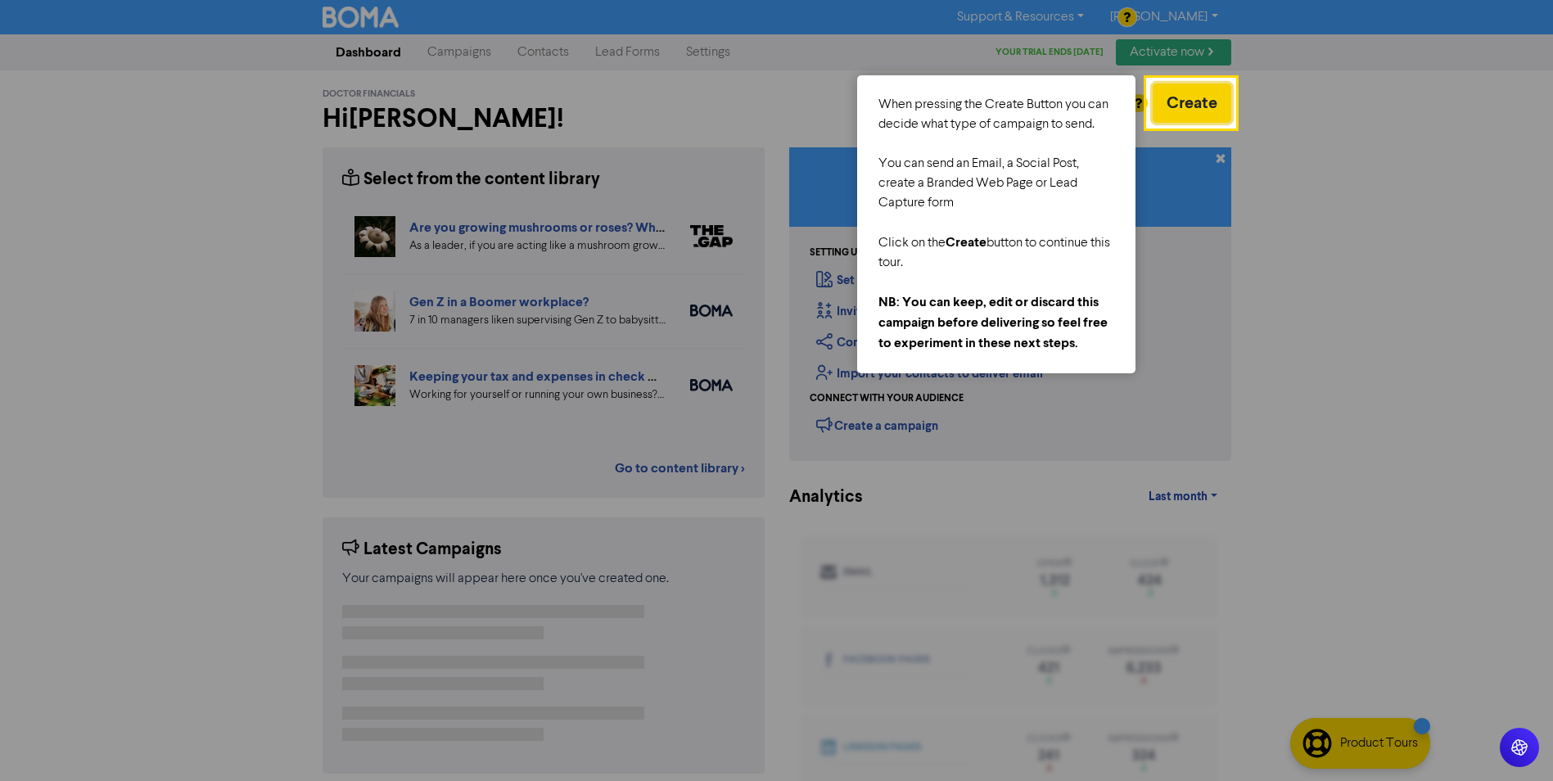
click at [1181, 103] on button "Create" at bounding box center [1192, 103] width 79 height 39
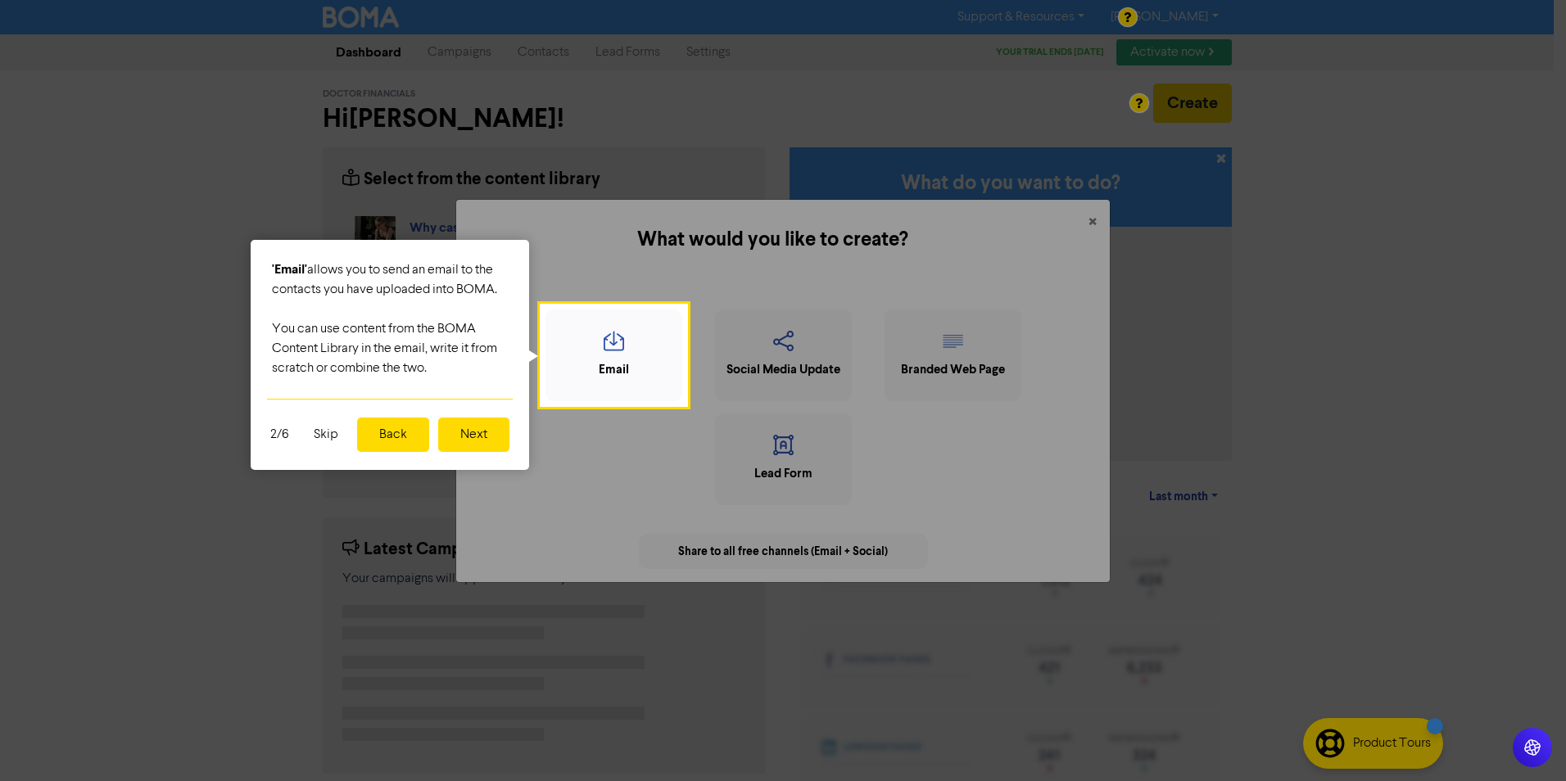
click at [471, 435] on button "Next" at bounding box center [473, 435] width 71 height 34
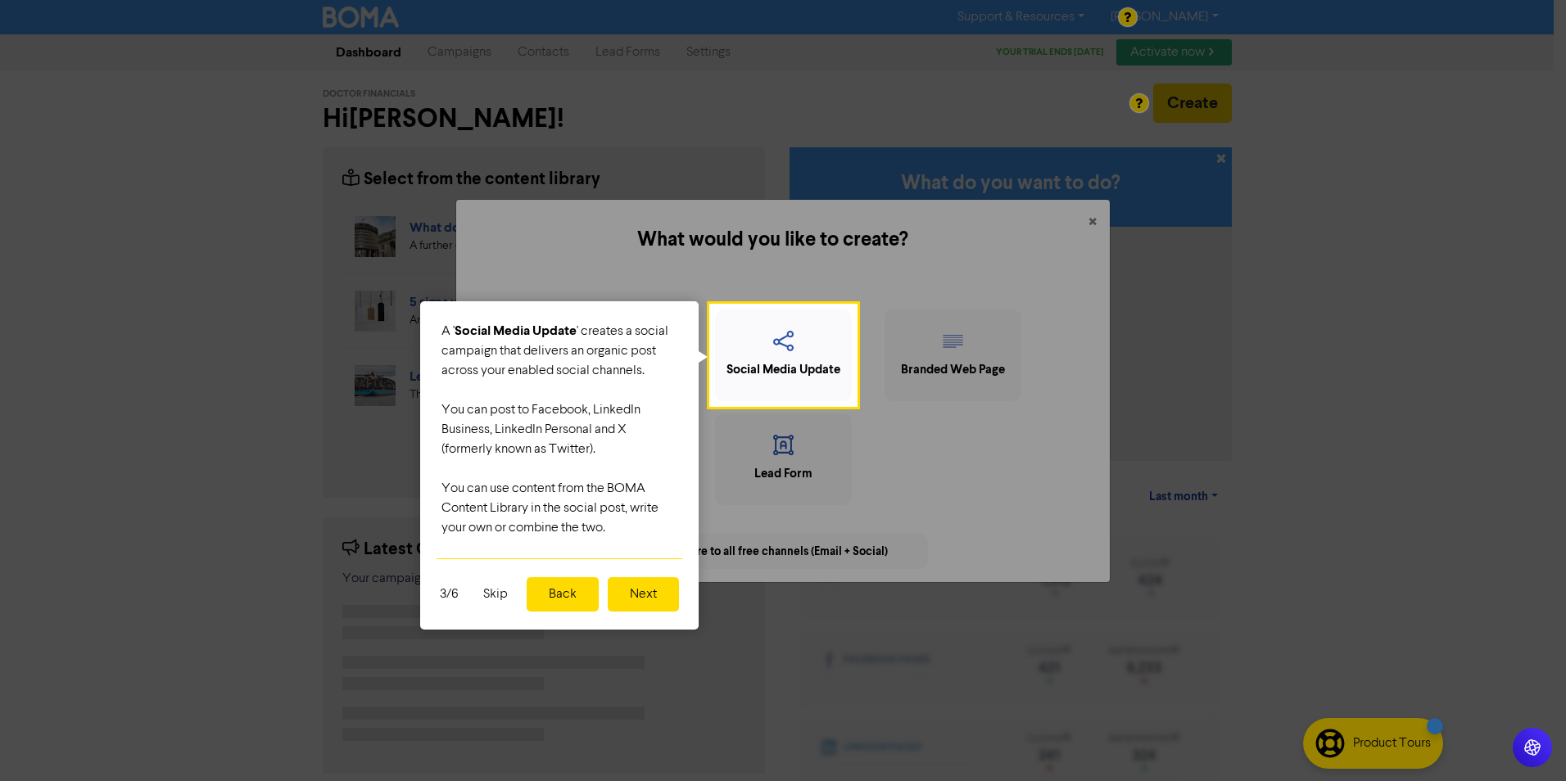
click at [644, 597] on button "Next" at bounding box center [643, 594] width 71 height 34
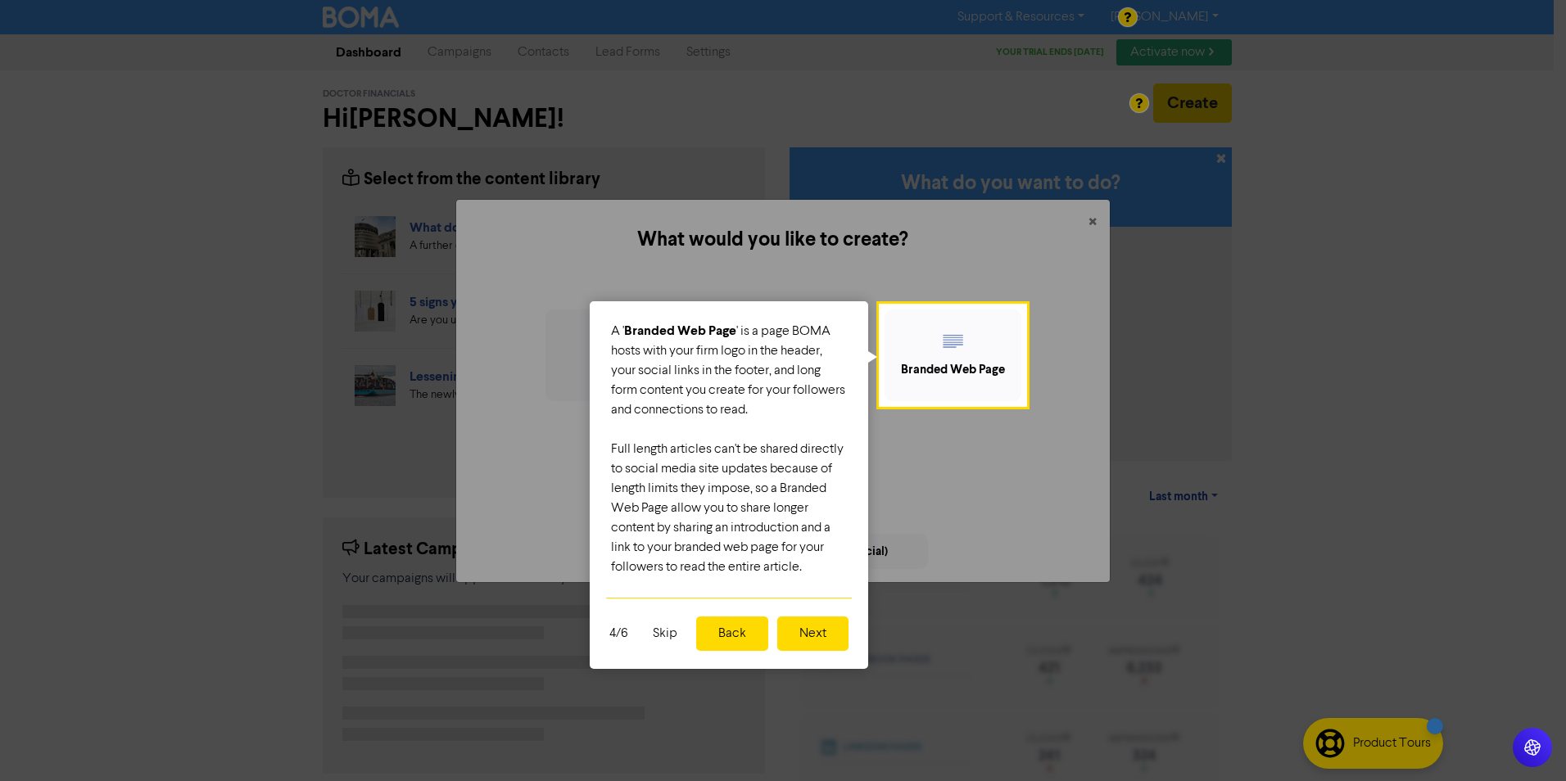
click at [820, 631] on button "Next" at bounding box center [812, 634] width 71 height 34
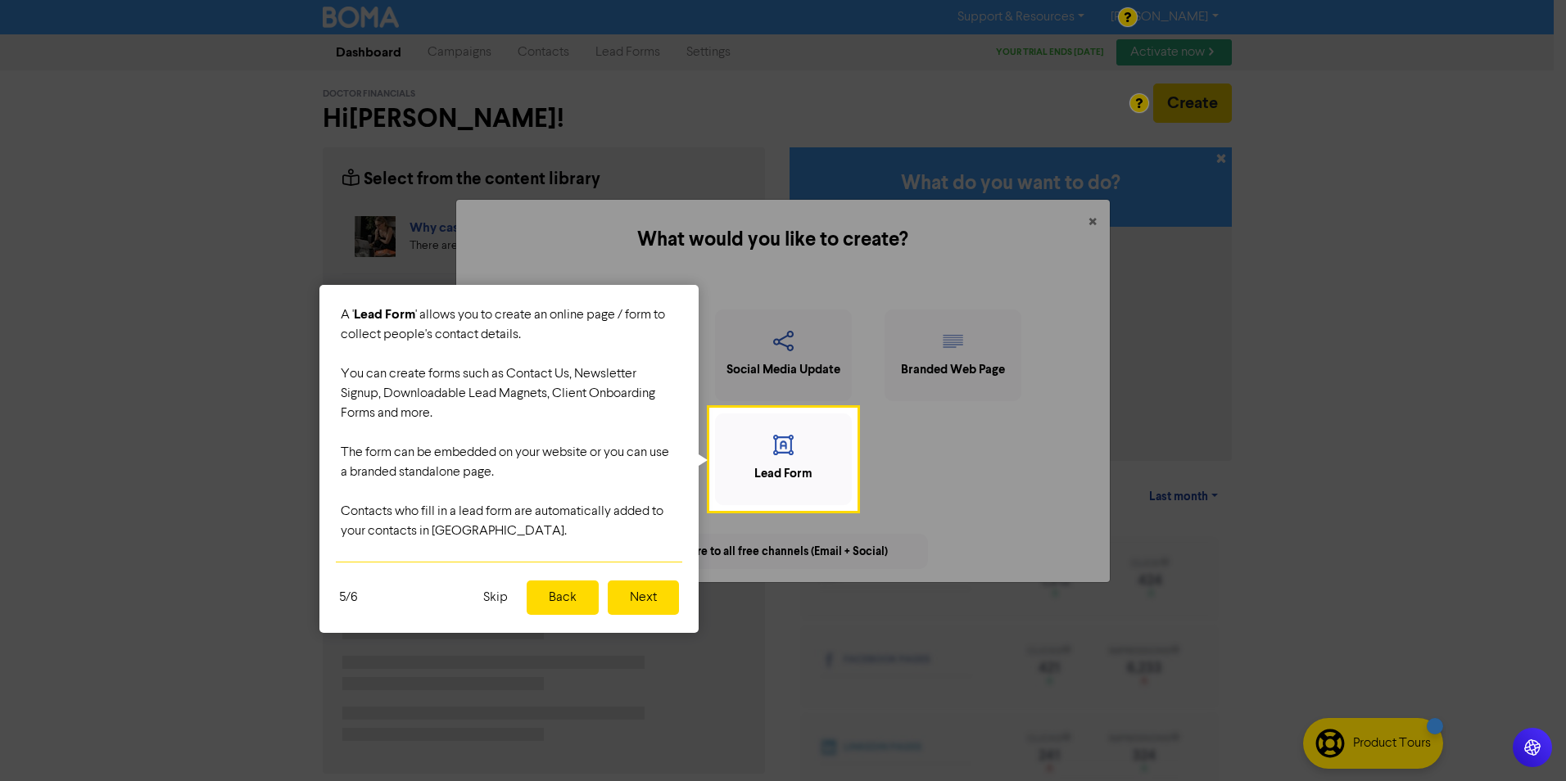
click at [646, 596] on button "Next" at bounding box center [643, 598] width 71 height 34
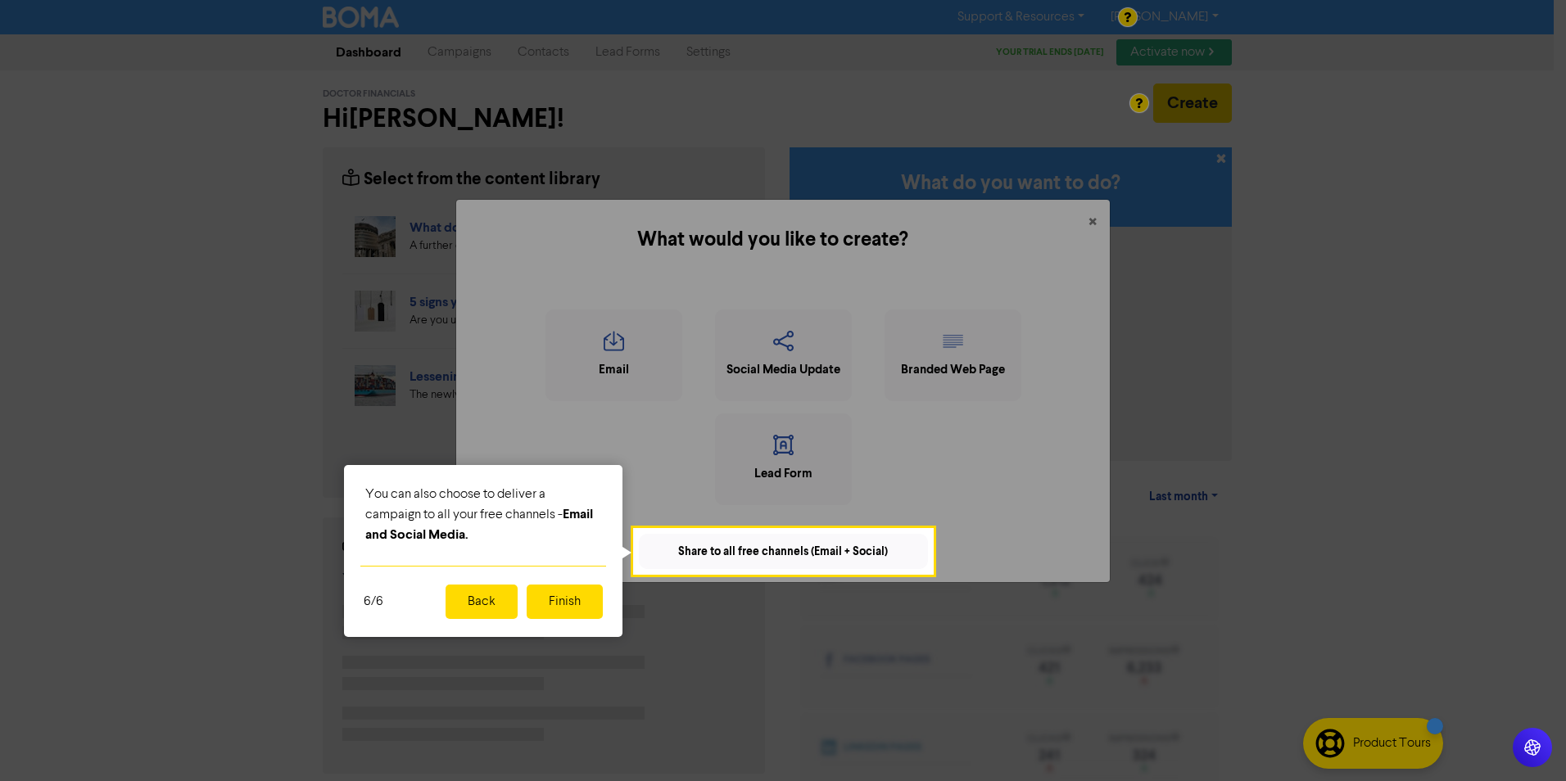
click at [565, 600] on button "Finish" at bounding box center [564, 602] width 76 height 34
